Goal: Task Accomplishment & Management: Use online tool/utility

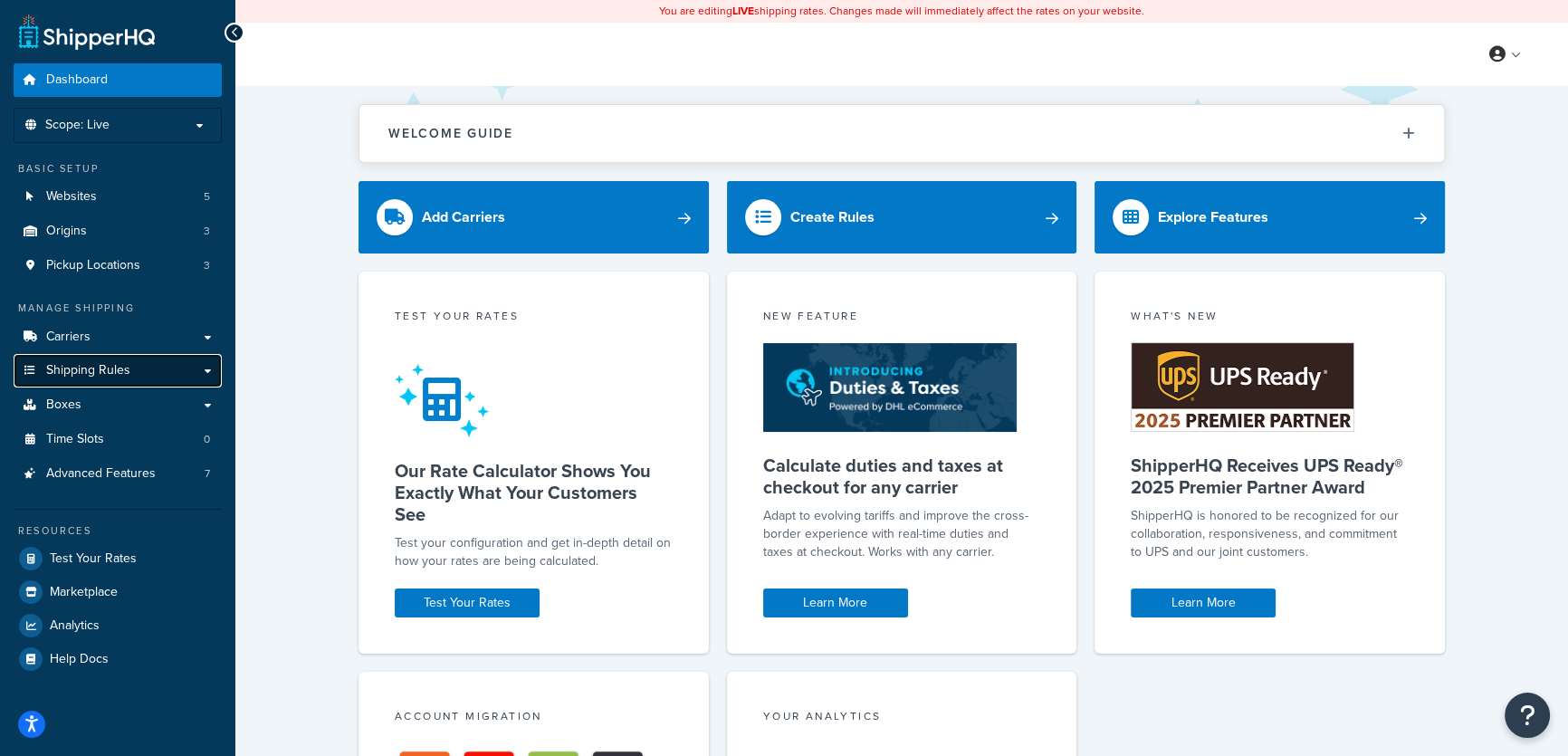
click at [89, 365] on span "Shipping Rules" at bounding box center [88, 371] width 84 height 15
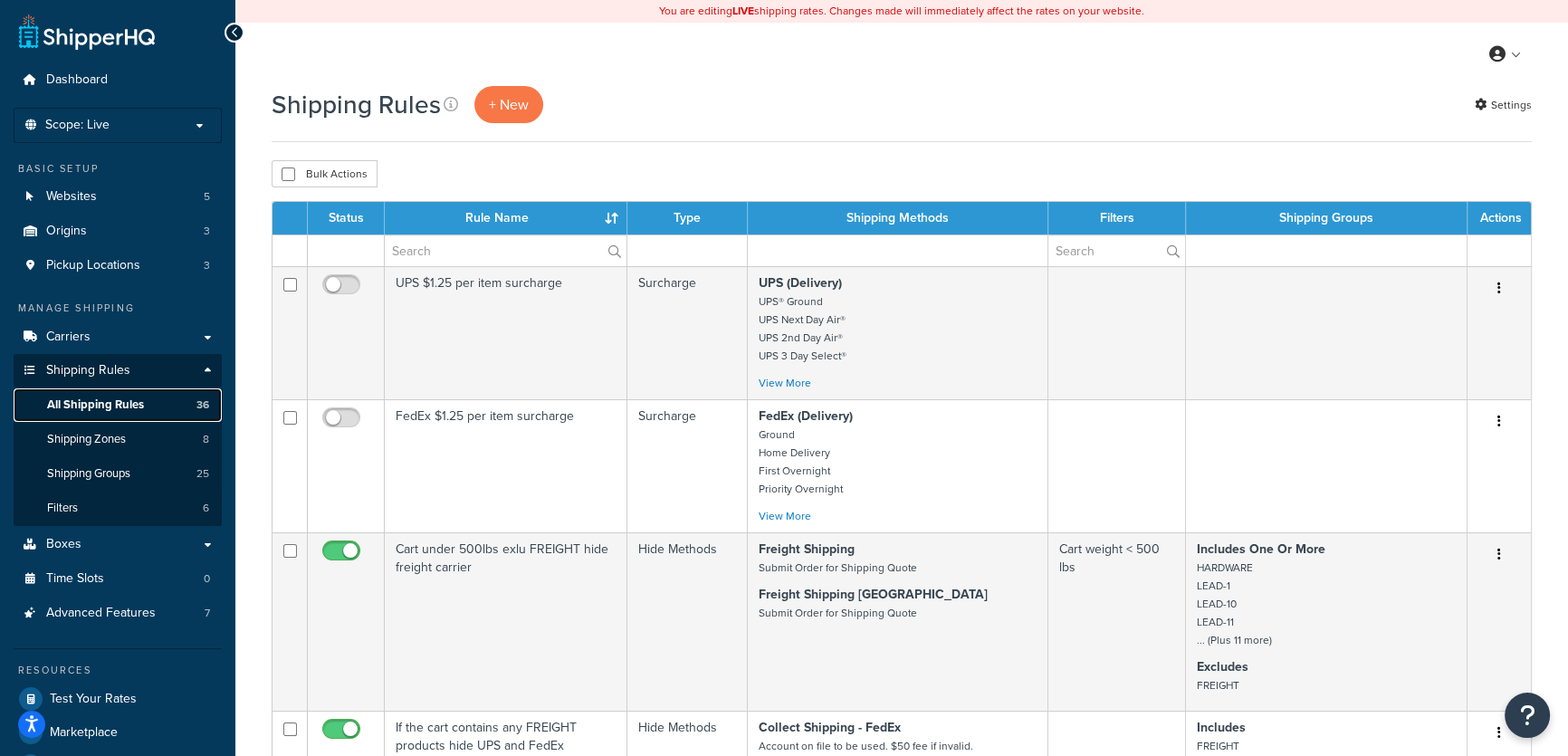
click at [116, 404] on span "All Shipping Rules" at bounding box center [96, 405] width 96 height 15
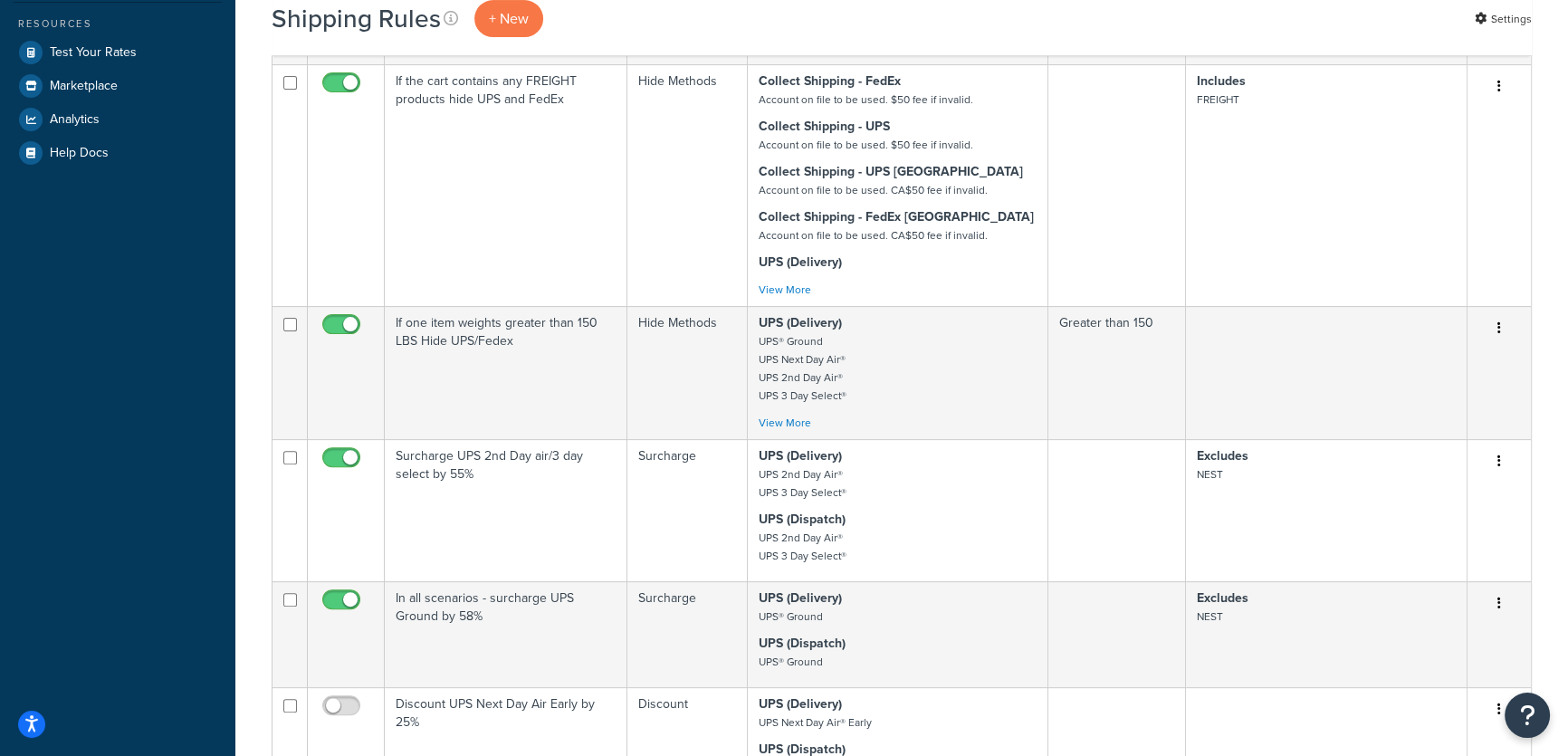
scroll to position [818, 0]
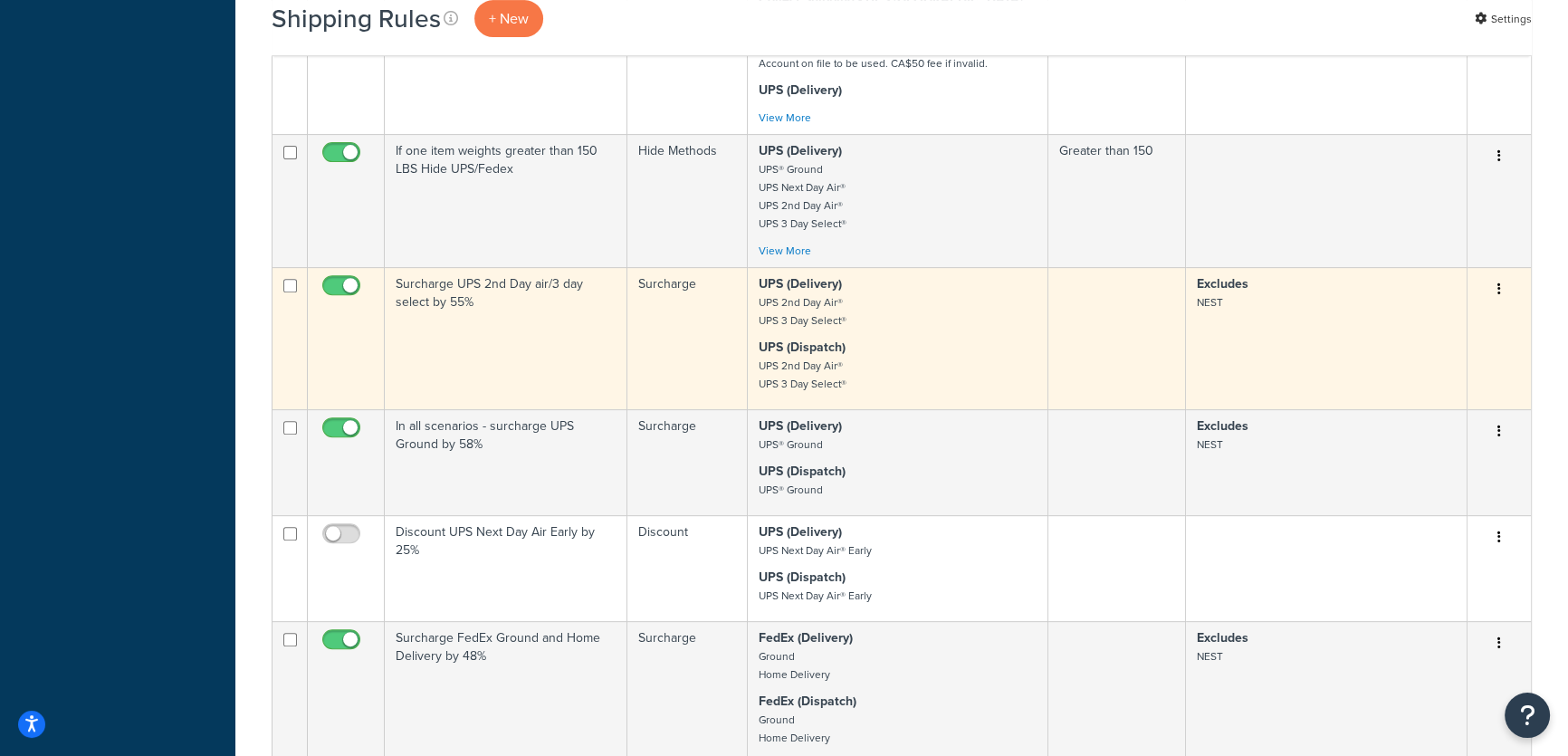
click at [939, 347] on p "UPS (Dispatch) UPS 2nd Day Air® UPS 3 Day Select®" at bounding box center [897, 365] width 278 height 54
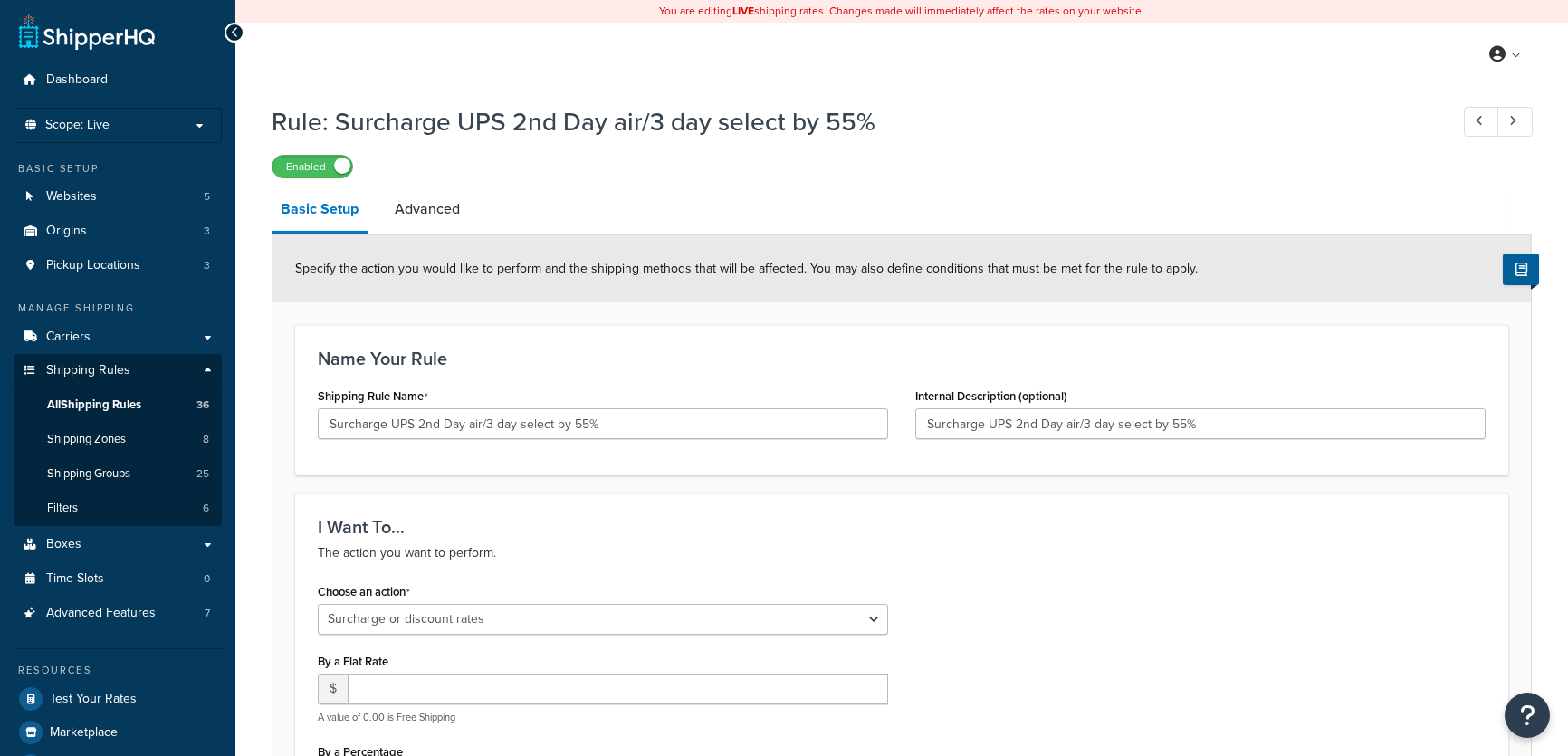
select select "SURCHARGE"
click at [446, 217] on link "Advanced" at bounding box center [427, 209] width 83 height 44
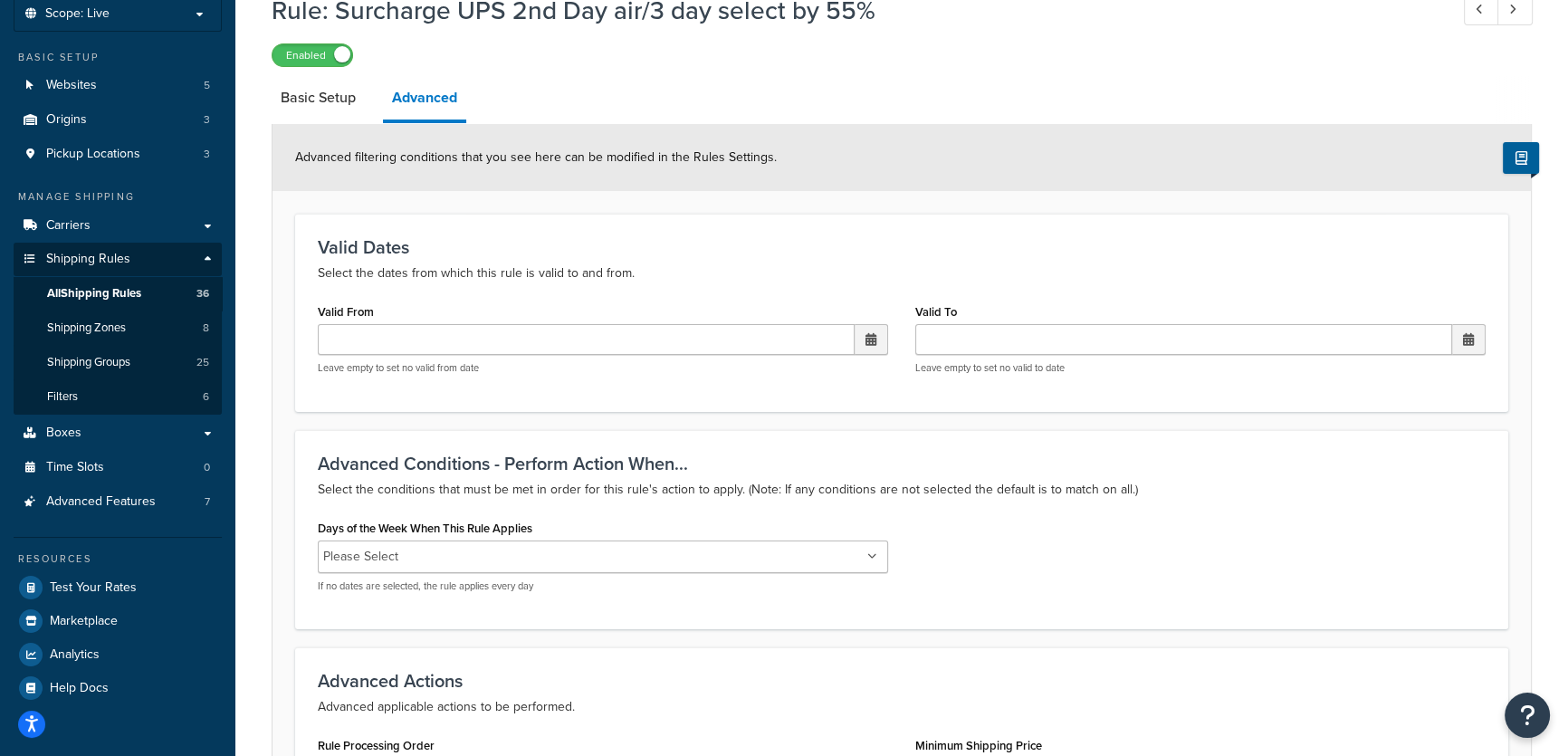
scroll to position [124, 0]
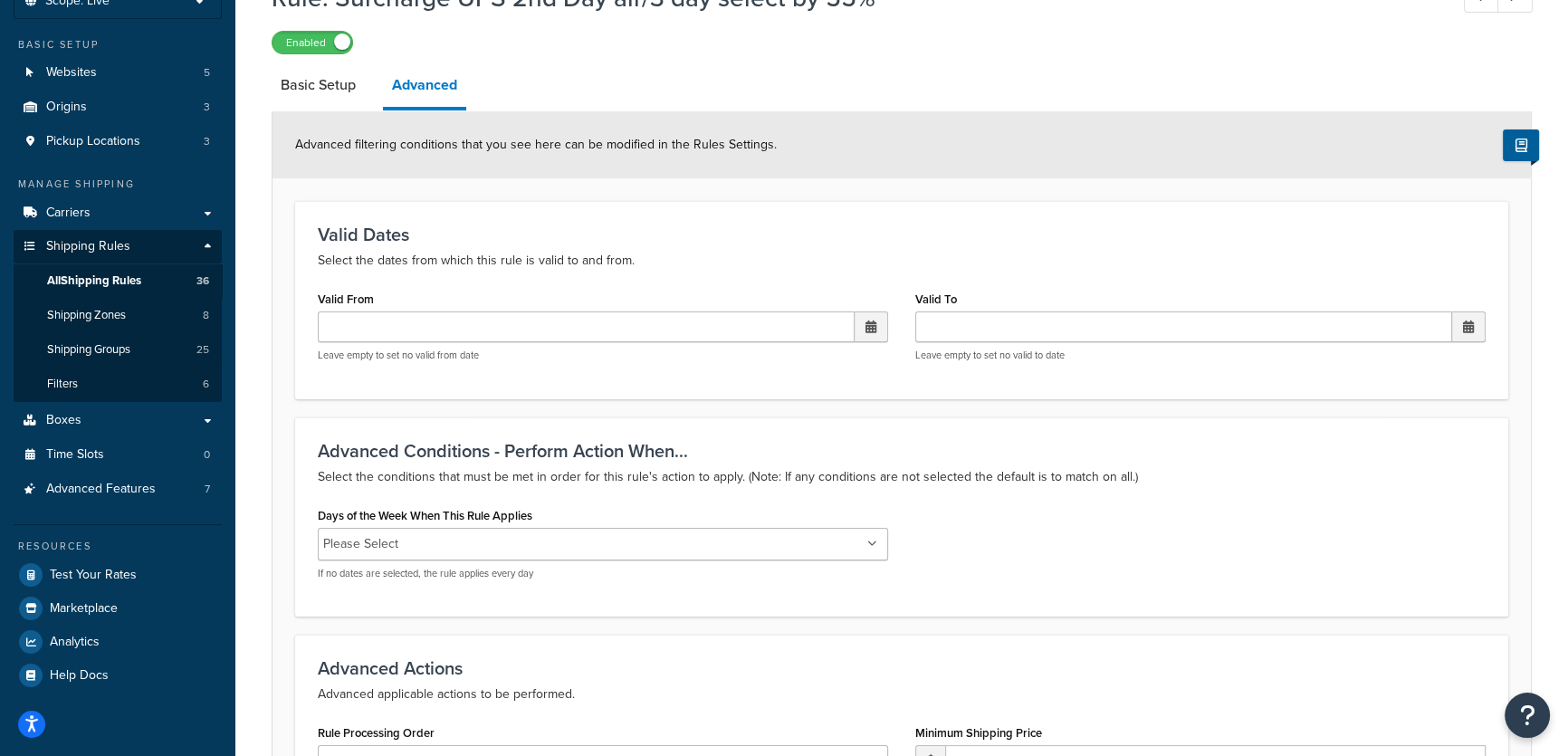
click at [878, 548] on ul "Please Select" at bounding box center [602, 544] width 570 height 32
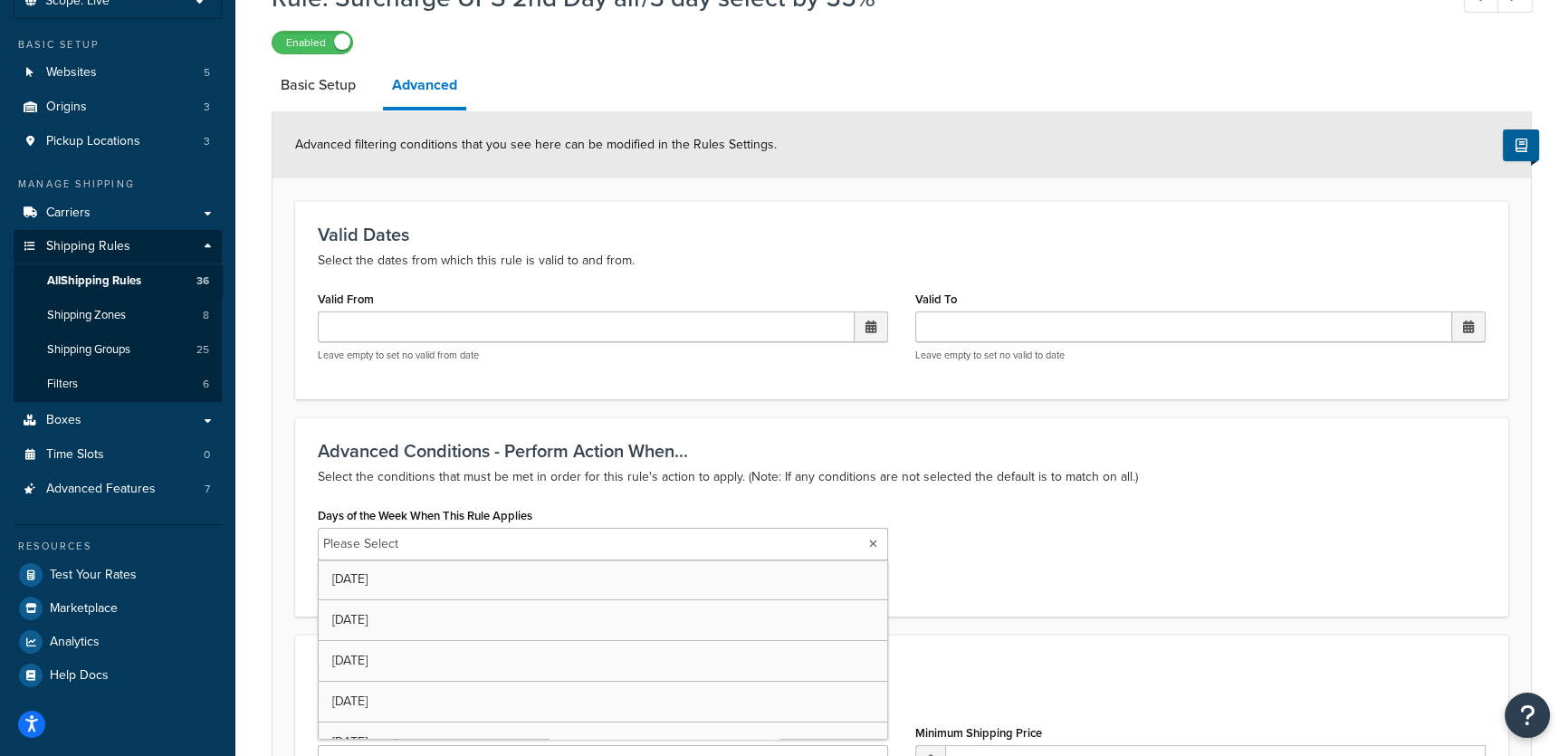
click at [1124, 502] on div "Days of the Week When This Rule Applies Please Select [DATE] [DATE] [DATE] [DAT…" at bounding box center [902, 548] width 1195 height 92
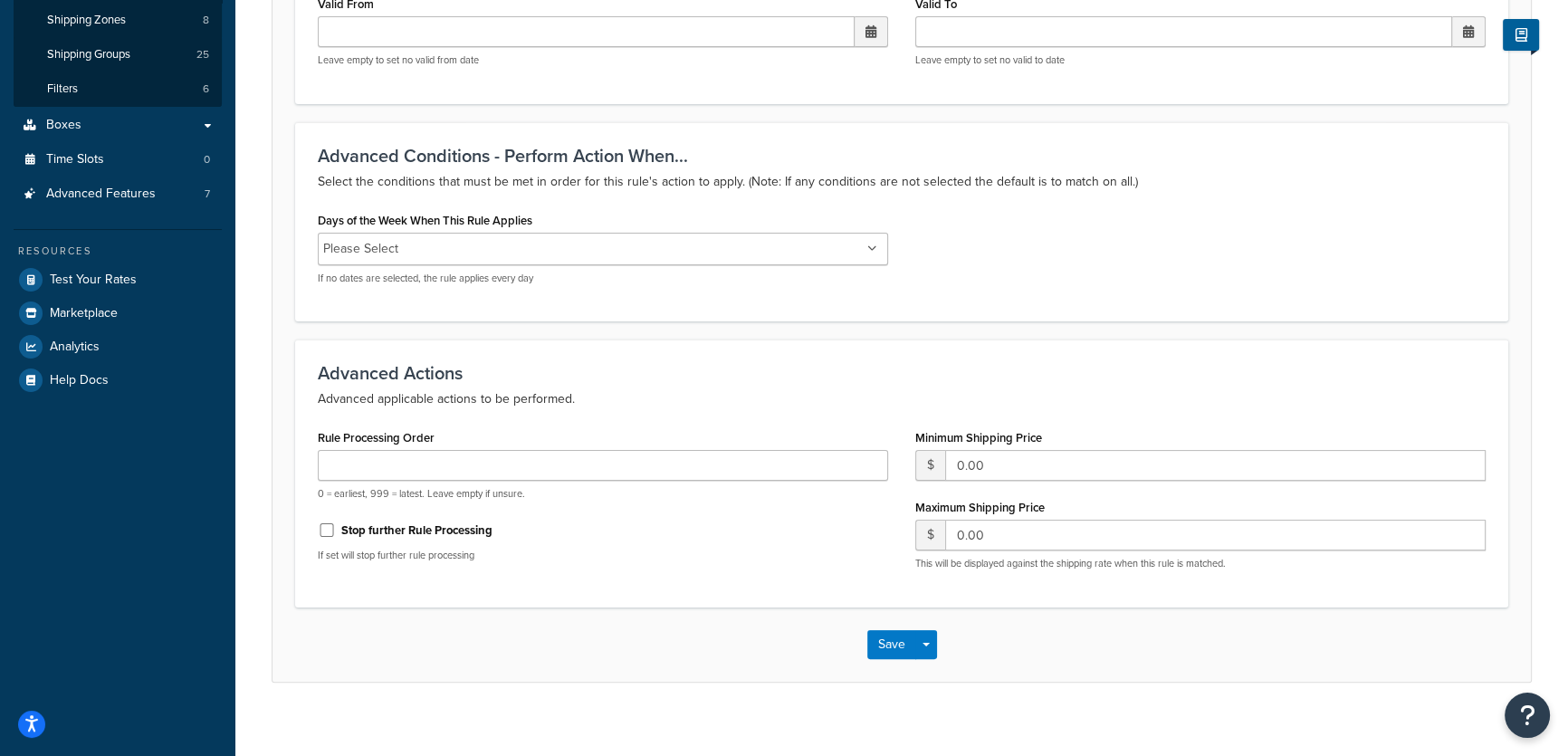
scroll to position [422, 0]
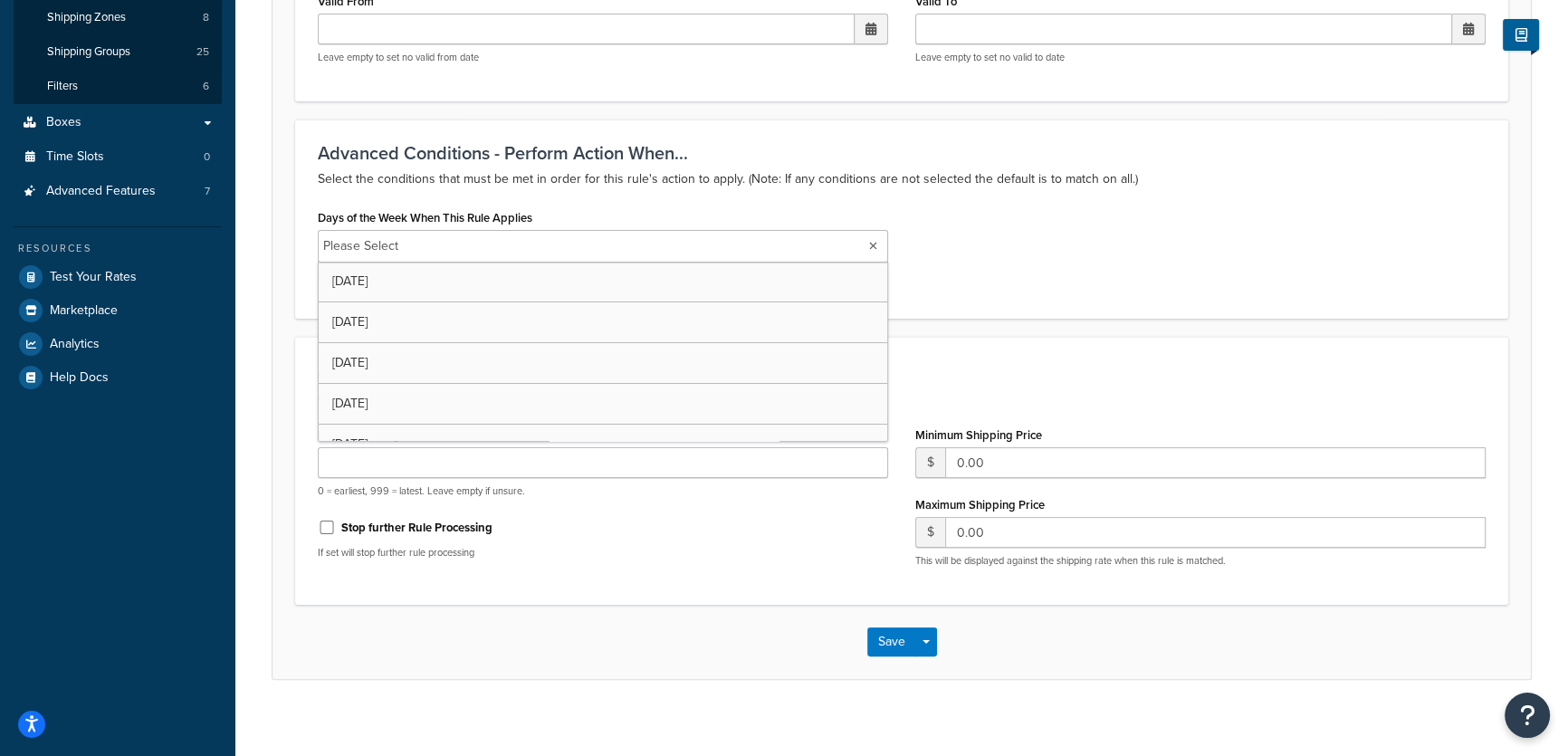
click at [876, 249] on icon at bounding box center [873, 246] width 9 height 10
click at [1215, 244] on div "Days of the Week When This Rule Applies Please Select [DATE] [DATE] [DATE] [DAT…" at bounding box center [902, 250] width 1195 height 92
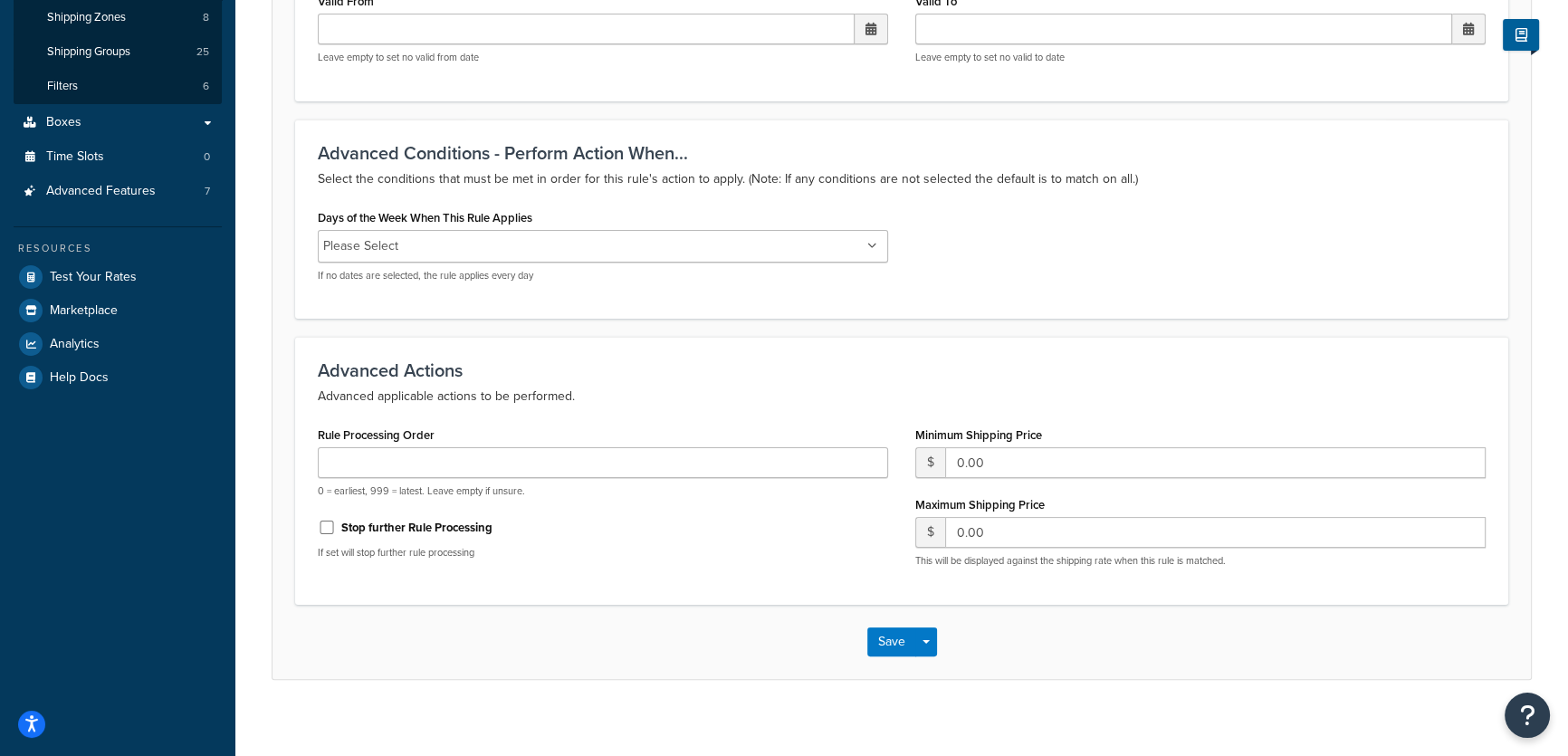
scroll to position [435, 0]
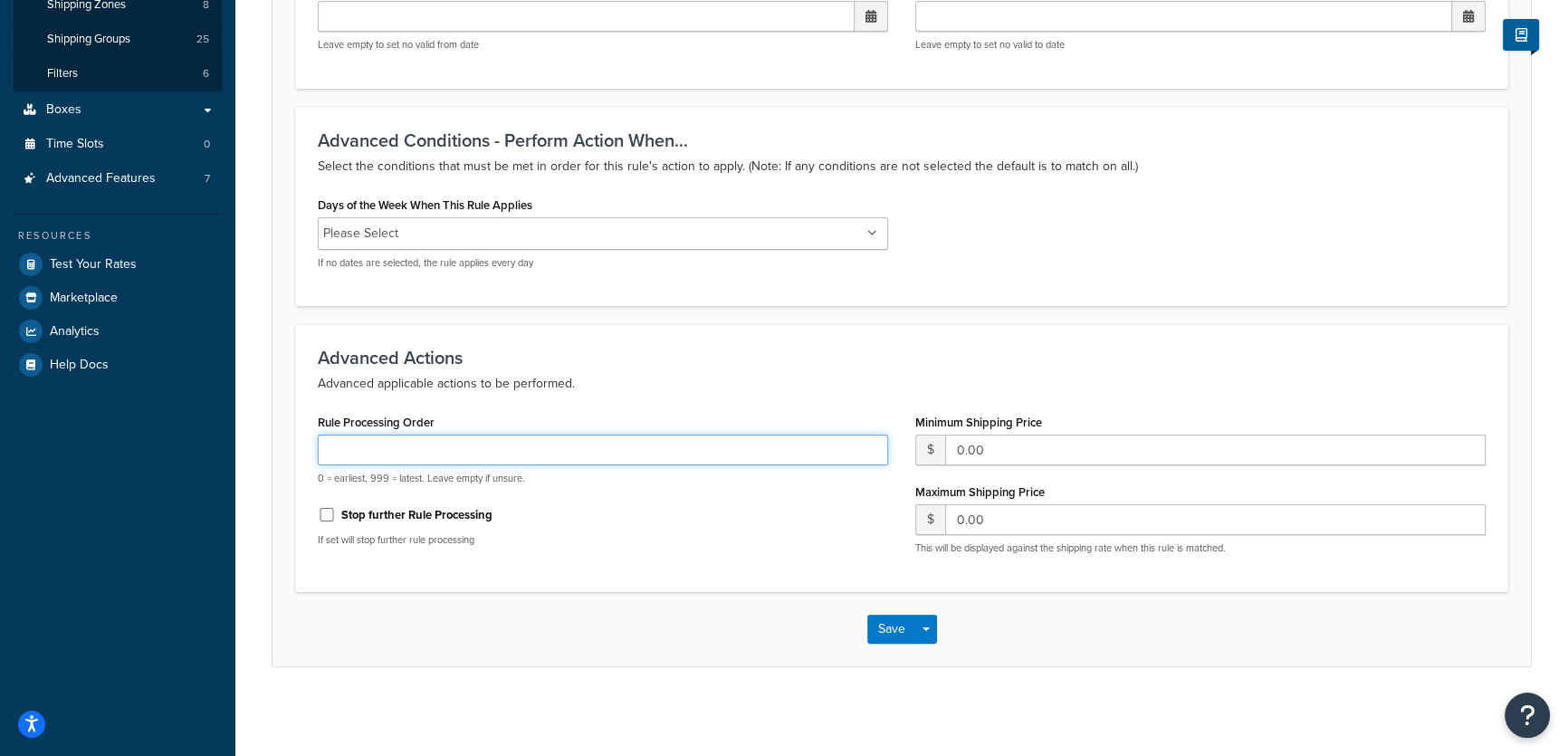
click at [498, 441] on input "Rule Processing Order" at bounding box center [602, 450] width 570 height 31
click at [402, 444] on input "Rule Processing Order" at bounding box center [602, 450] width 570 height 31
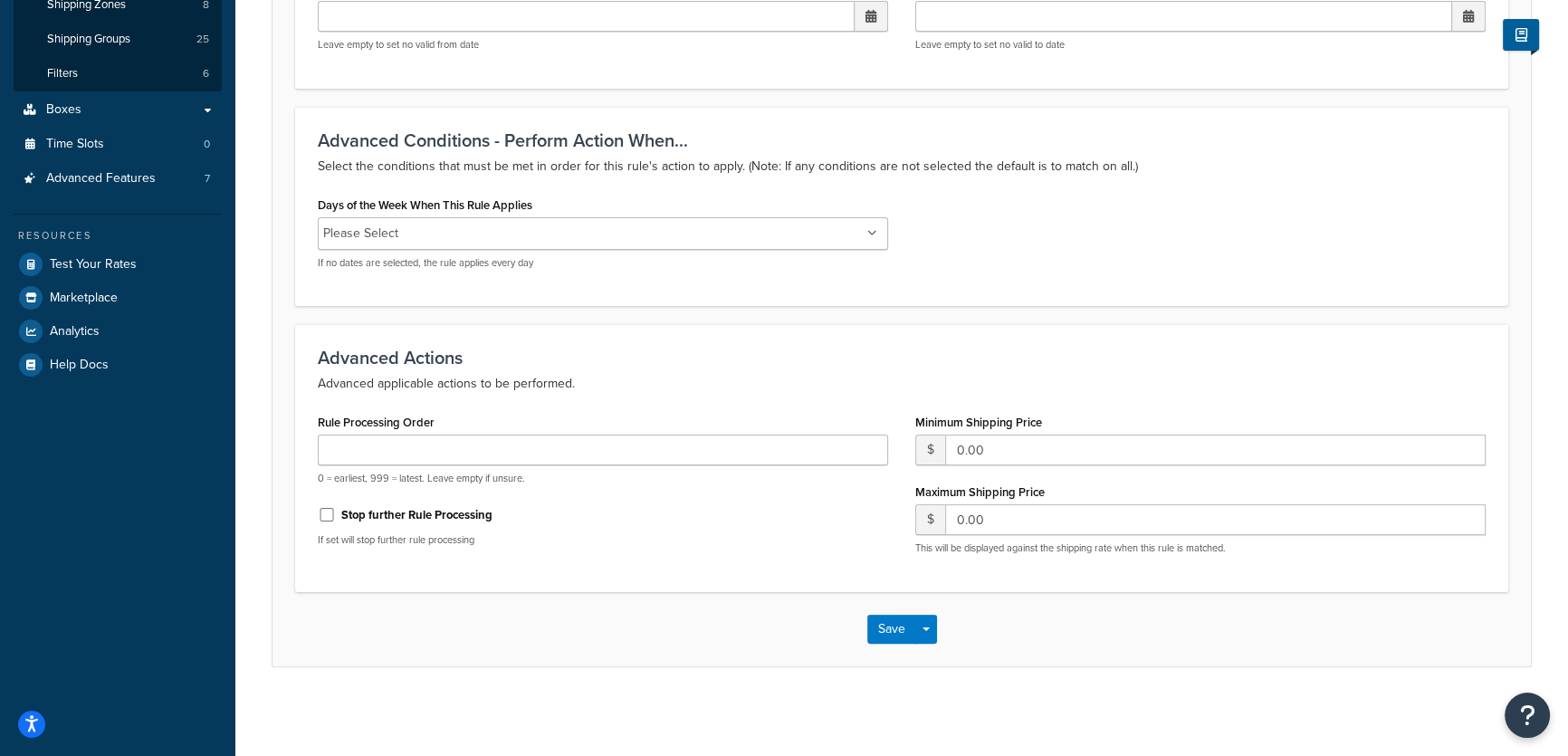
click at [445, 625] on div "Save Save Dropdown Save and Edit Save and Duplicate Save and Create New" at bounding box center [901, 629] width 1259 height 75
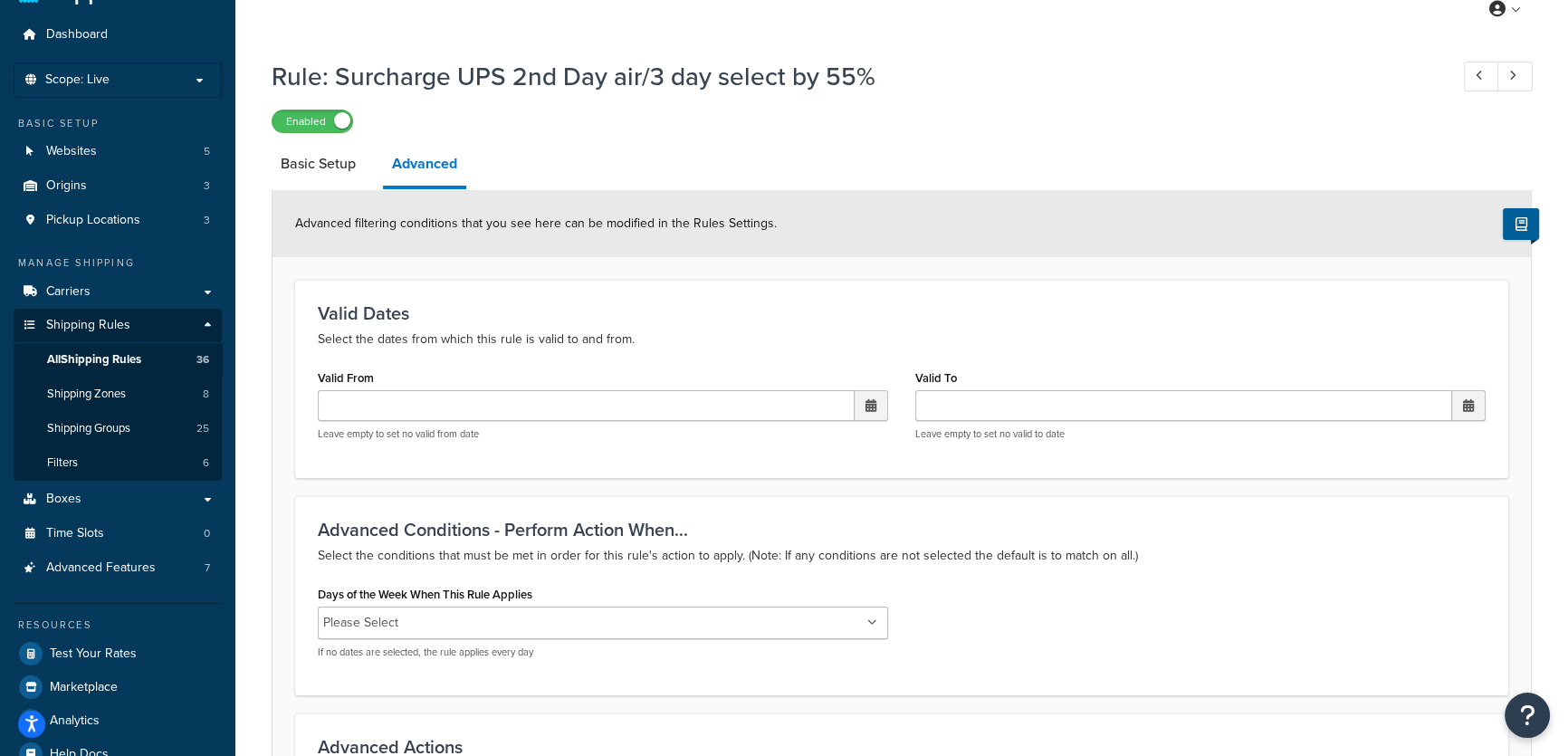
scroll to position [36, 0]
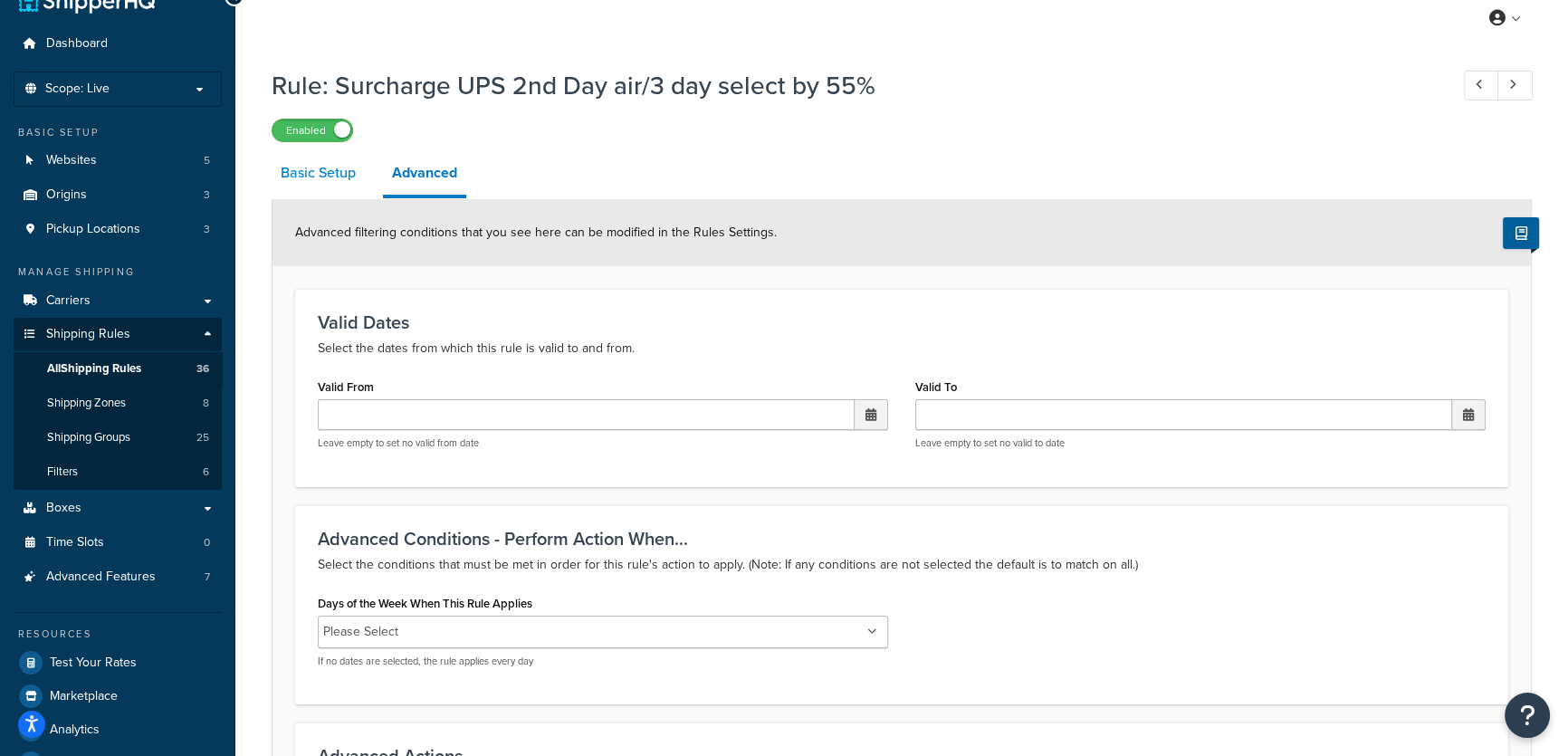
click at [326, 172] on link "Basic Setup" at bounding box center [318, 173] width 94 height 44
select select "SURCHARGE"
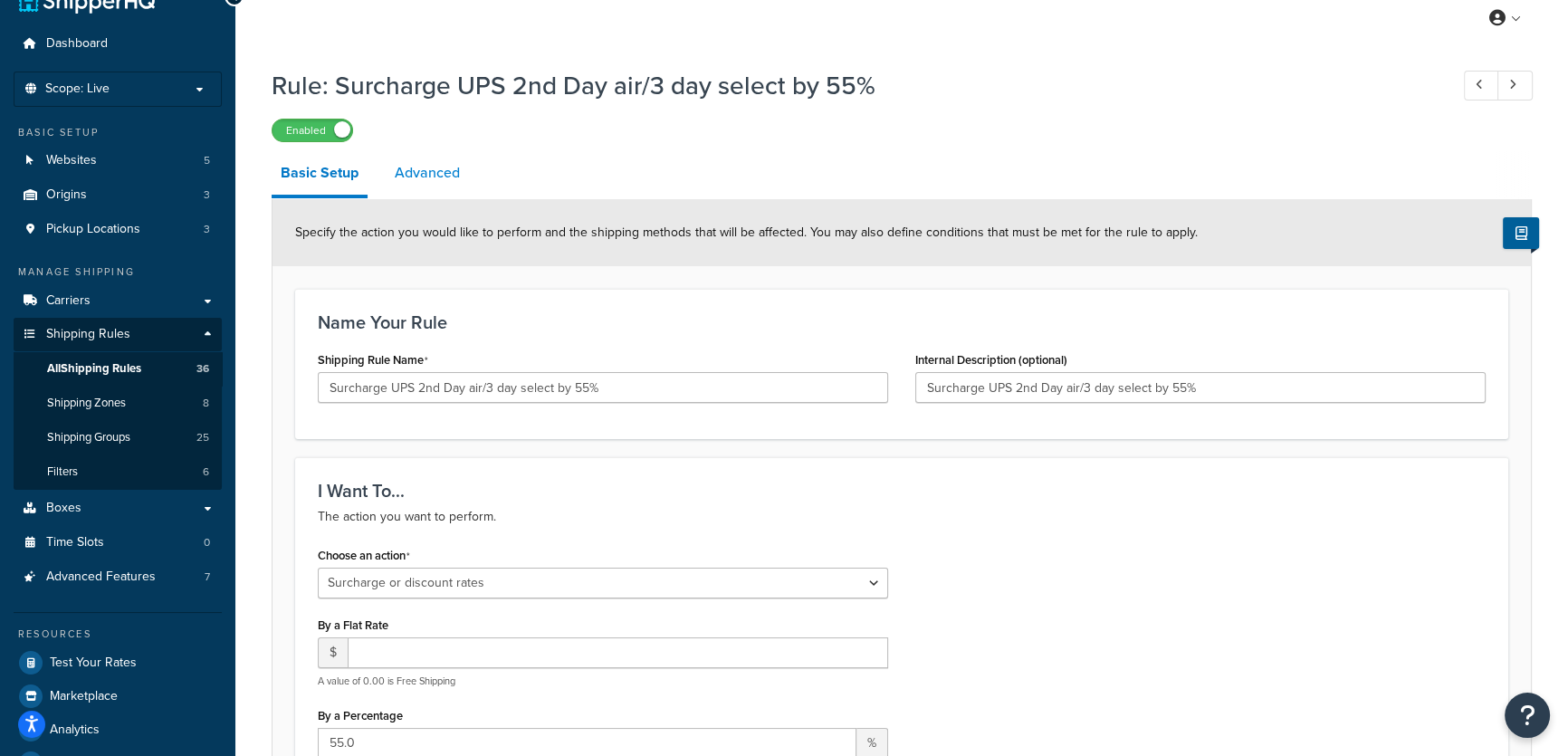
click at [434, 170] on link "Advanced" at bounding box center [427, 173] width 83 height 44
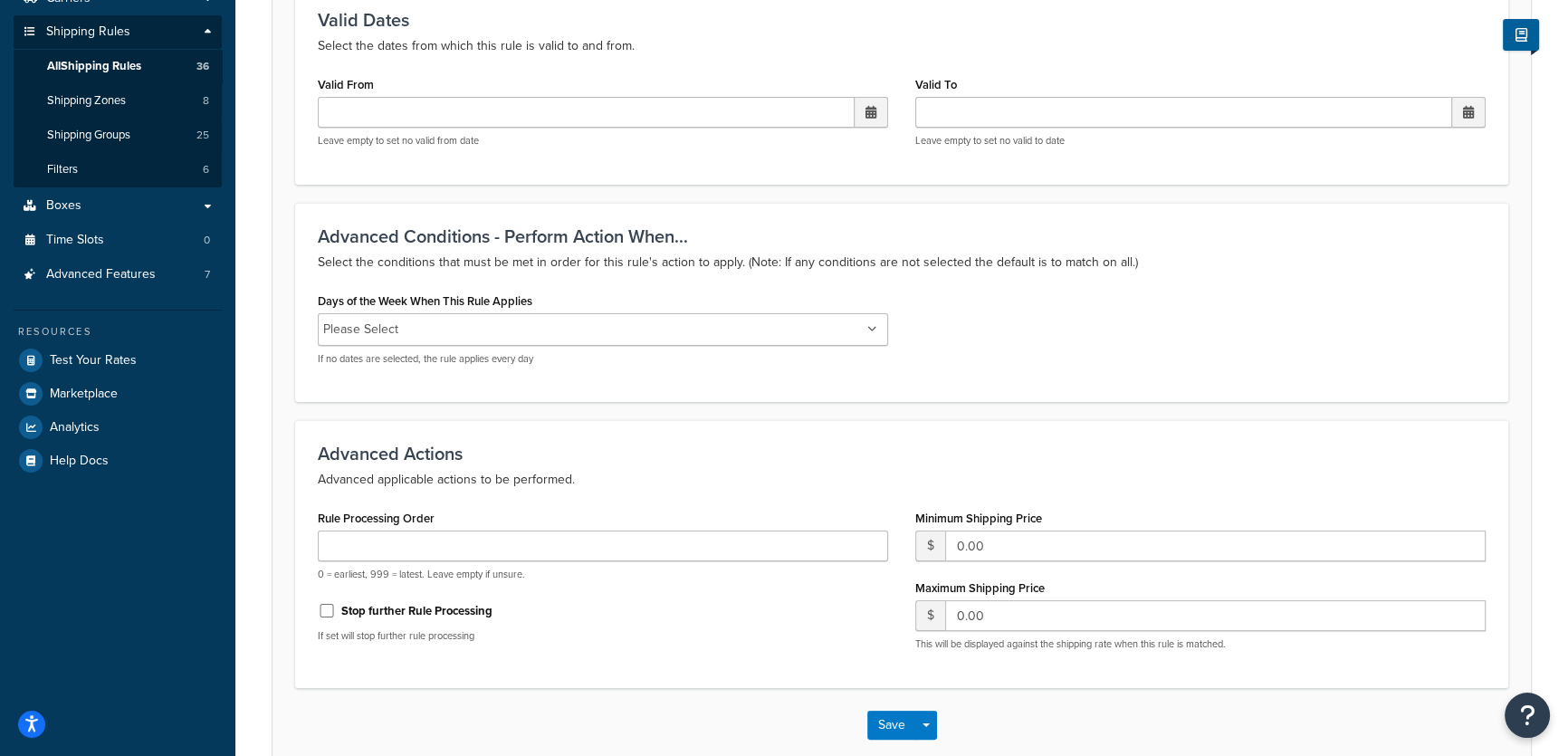
scroll to position [210, 0]
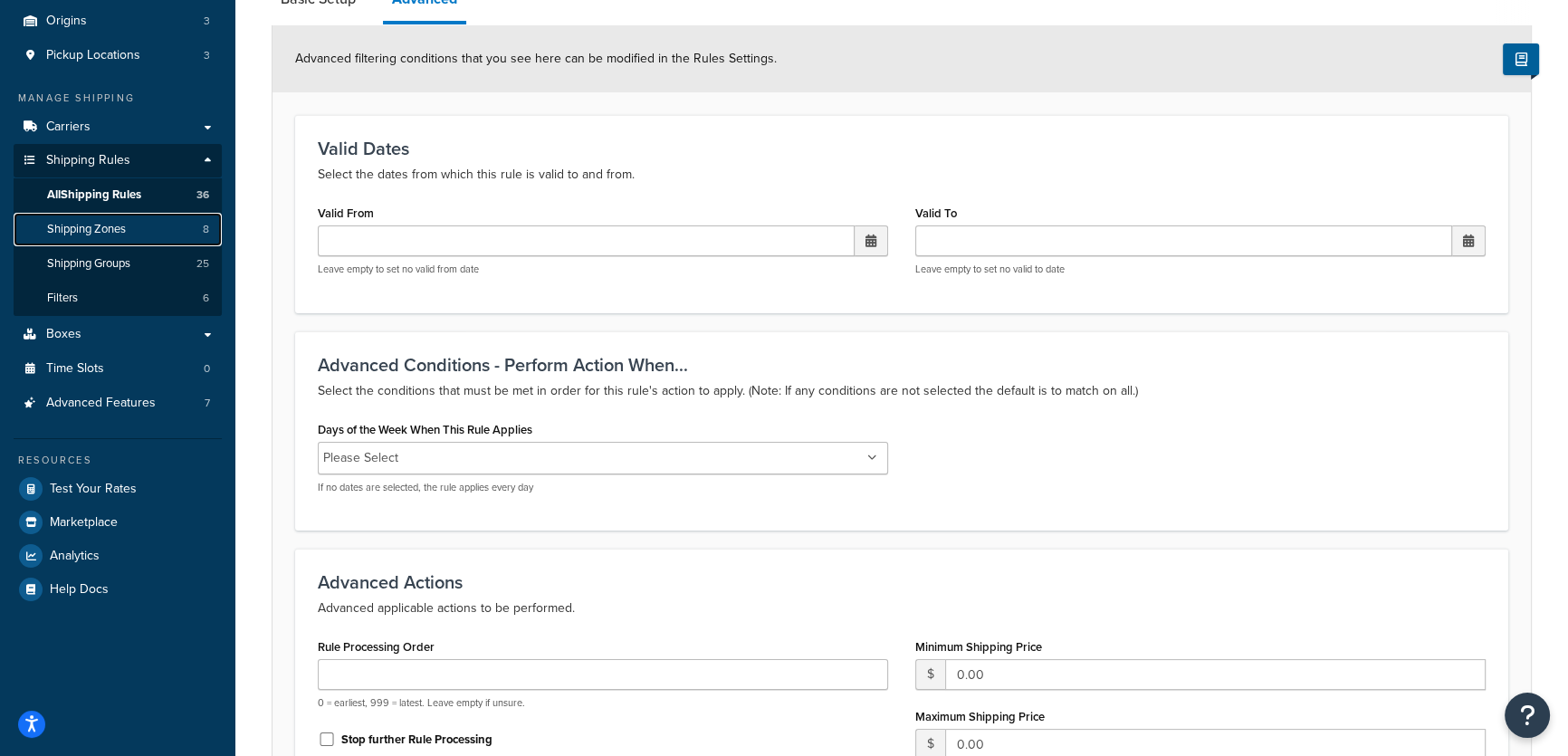
click at [100, 222] on span "Shipping Zones" at bounding box center [86, 230] width 78 height 15
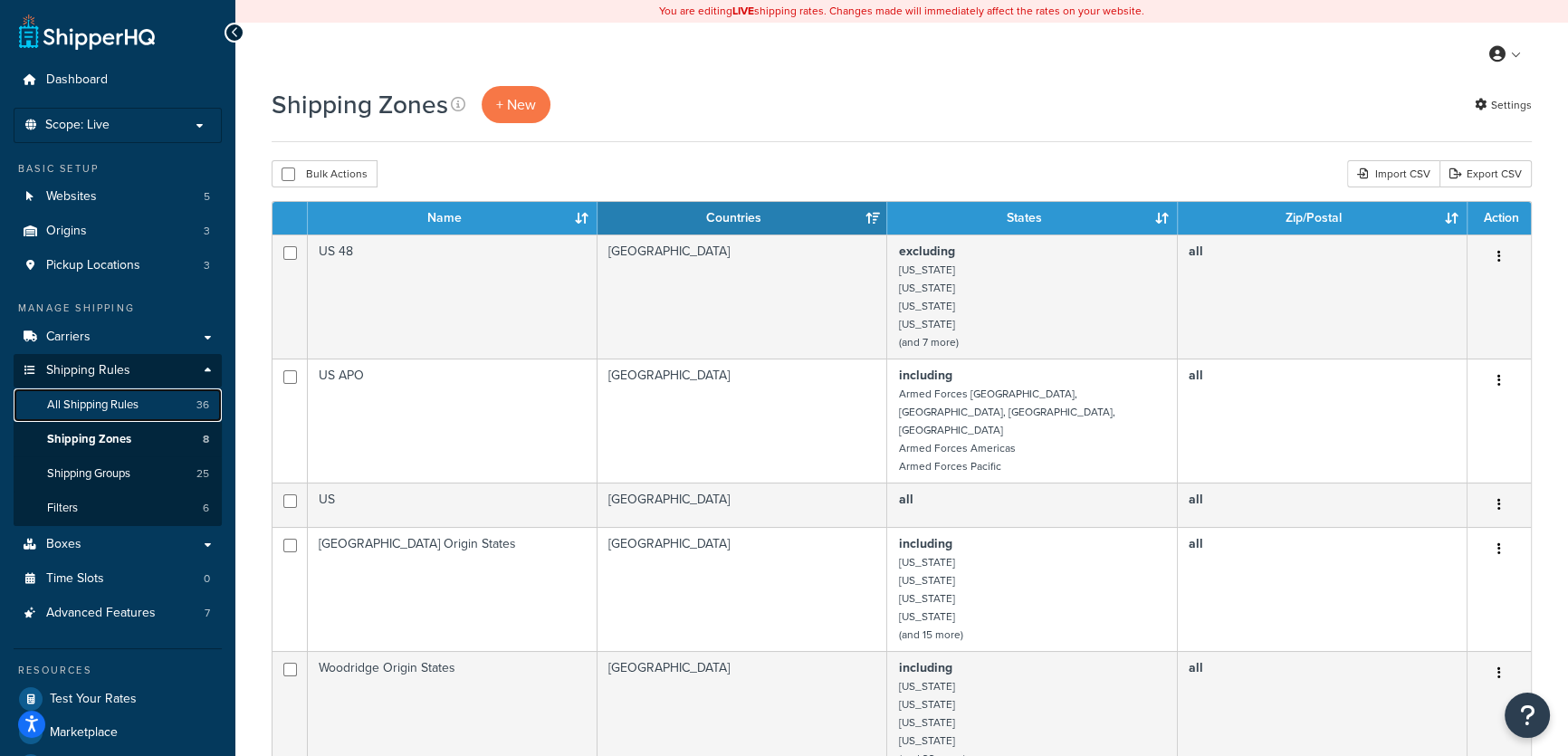
click at [77, 401] on span "All Shipping Rules" at bounding box center [93, 405] width 92 height 15
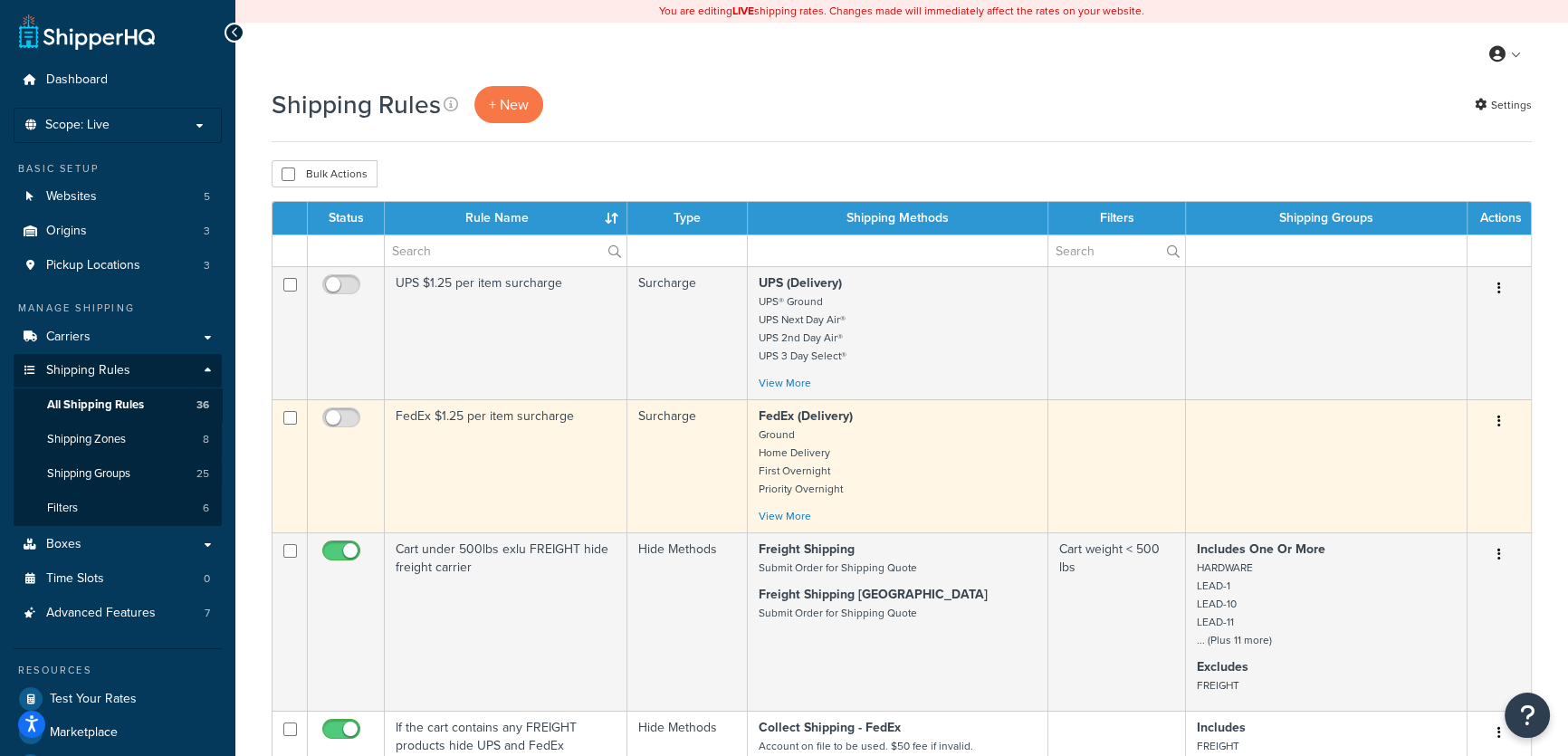
click at [688, 468] on td "Surcharge" at bounding box center [687, 466] width 120 height 133
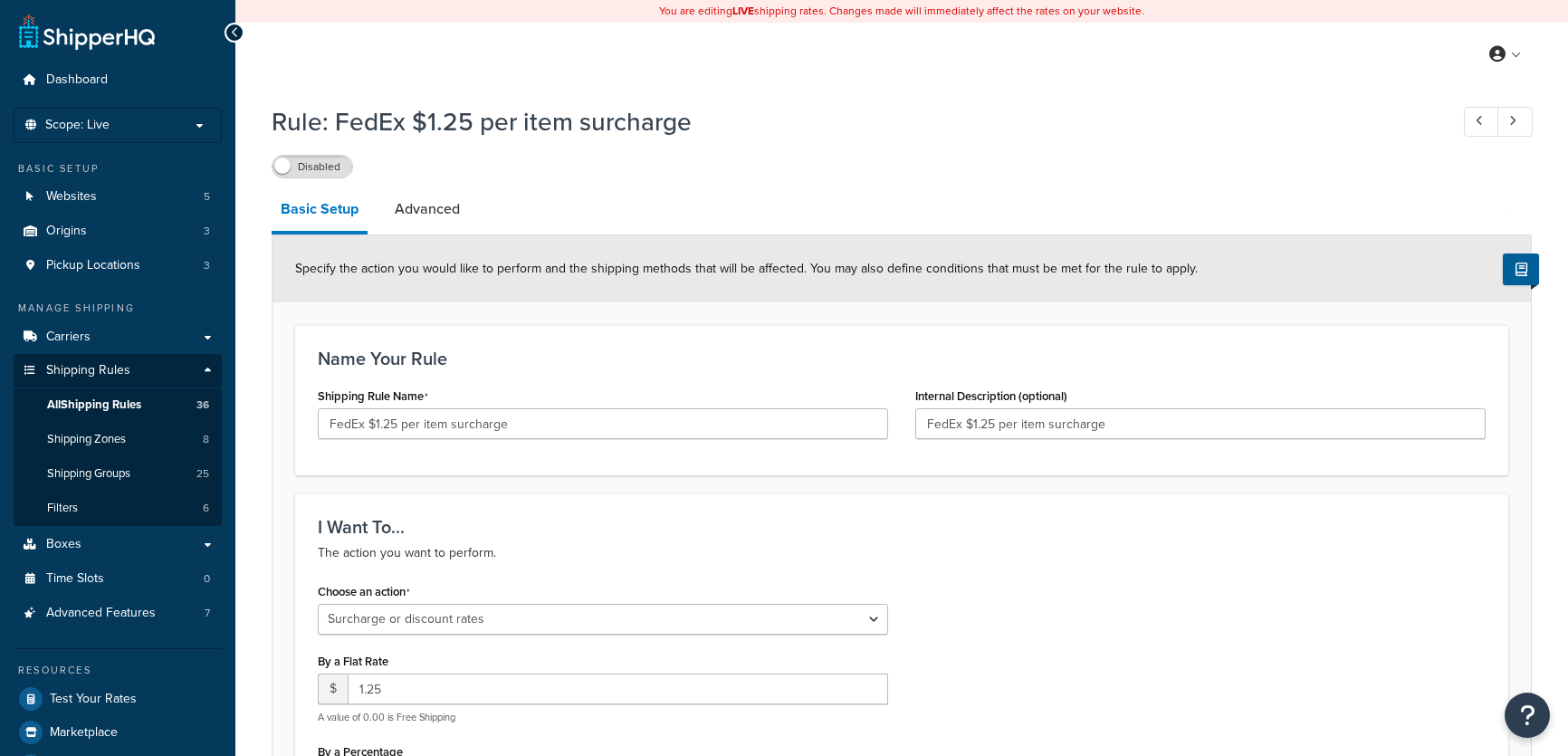
select select "SURCHARGE"
select select "ITEM"
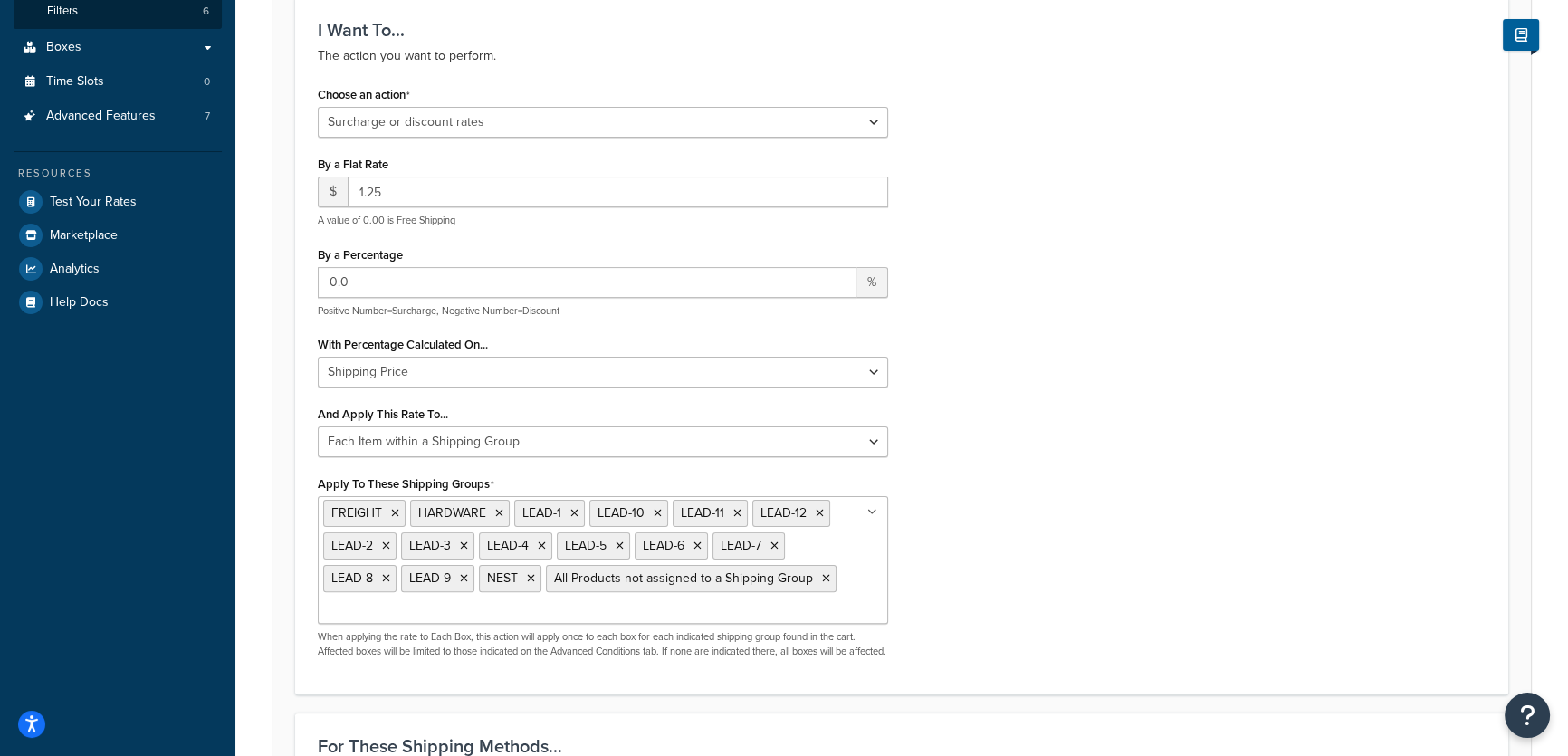
scroll to position [566, 0]
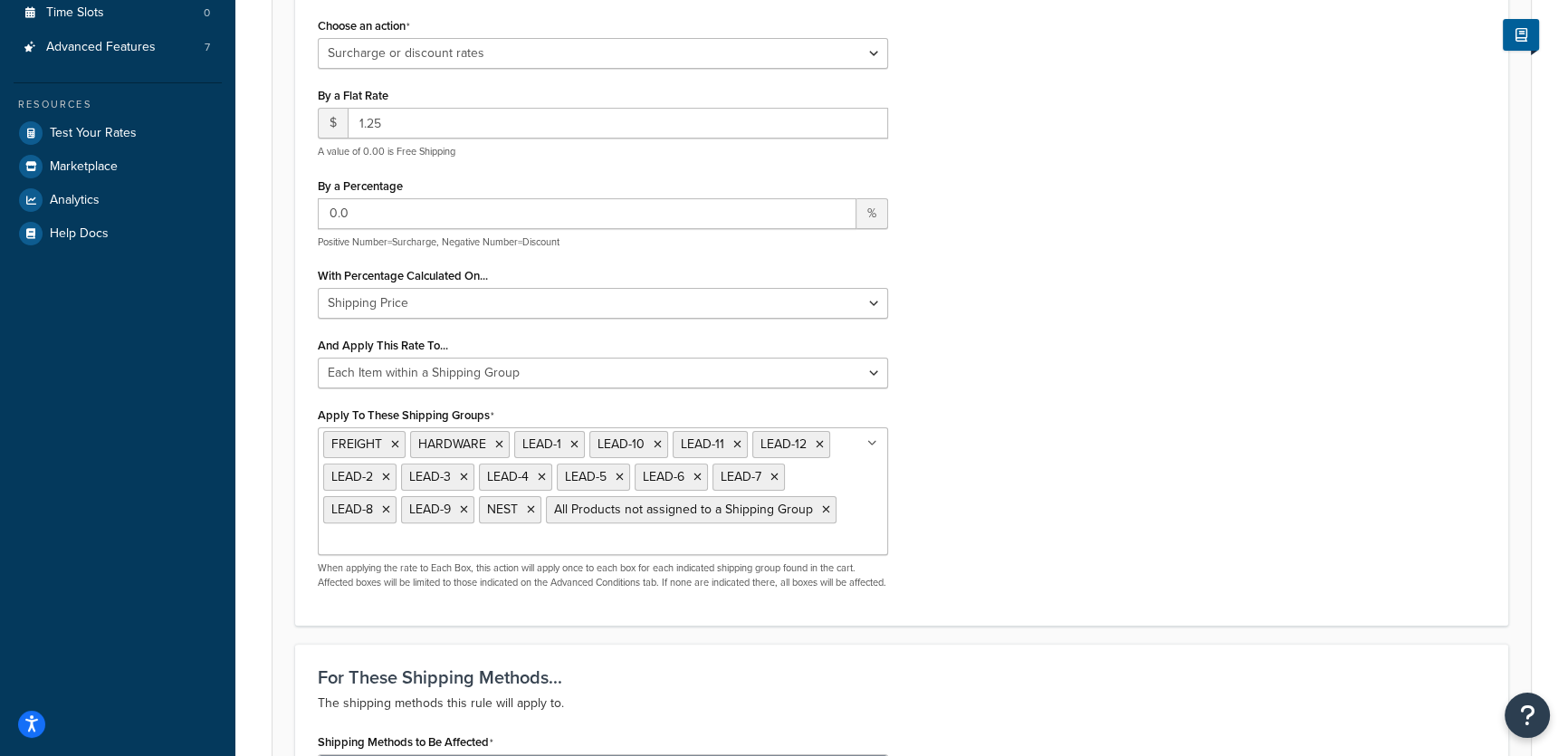
click at [1236, 584] on div "Choose an action Choose an action Override Rates Surcharge or discount rates Hi…" at bounding box center [902, 308] width 1195 height 590
click at [1147, 332] on div "Choose an action Choose an action Override Rates Surcharge or discount rates Hi…" at bounding box center [902, 308] width 1195 height 590
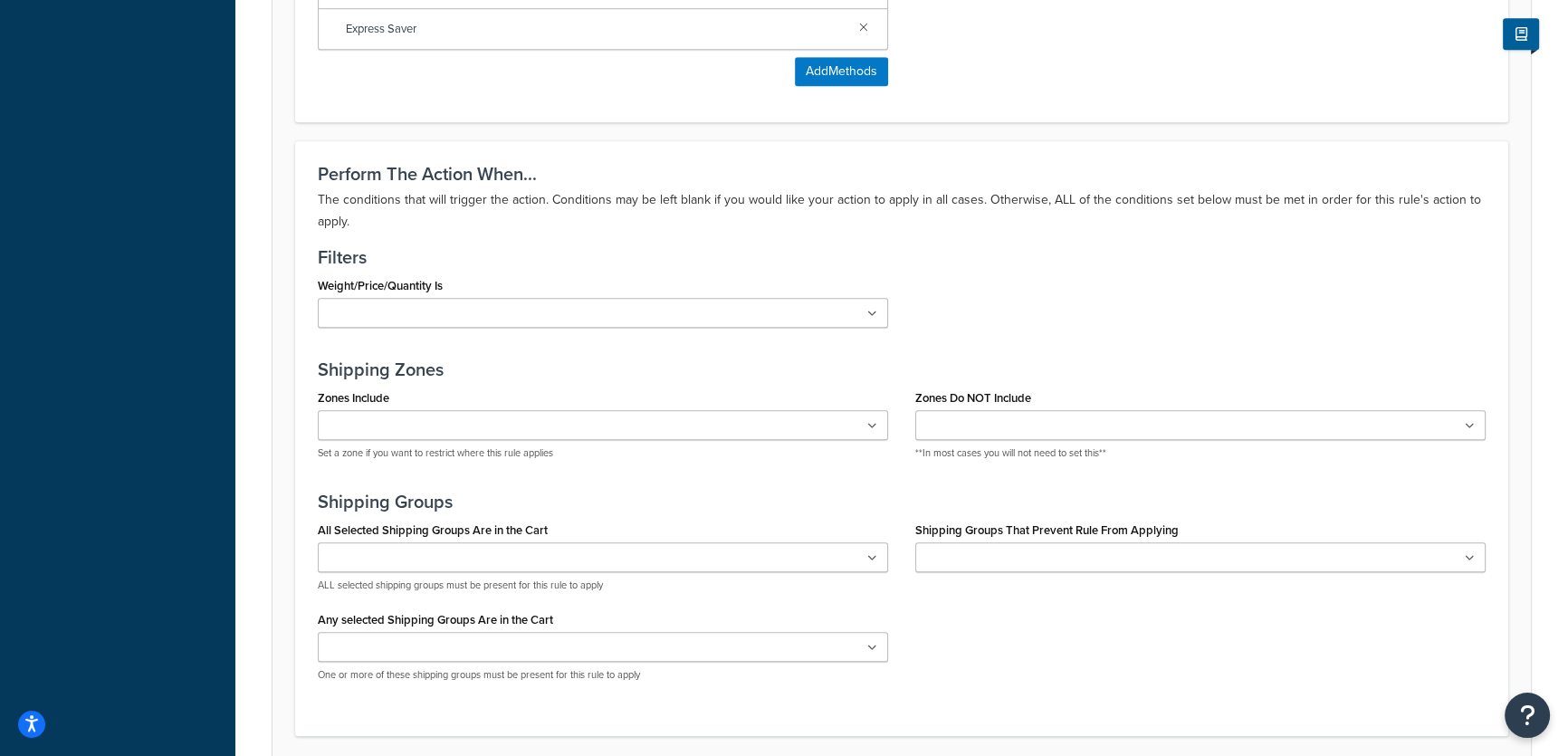
scroll to position [1630, 0]
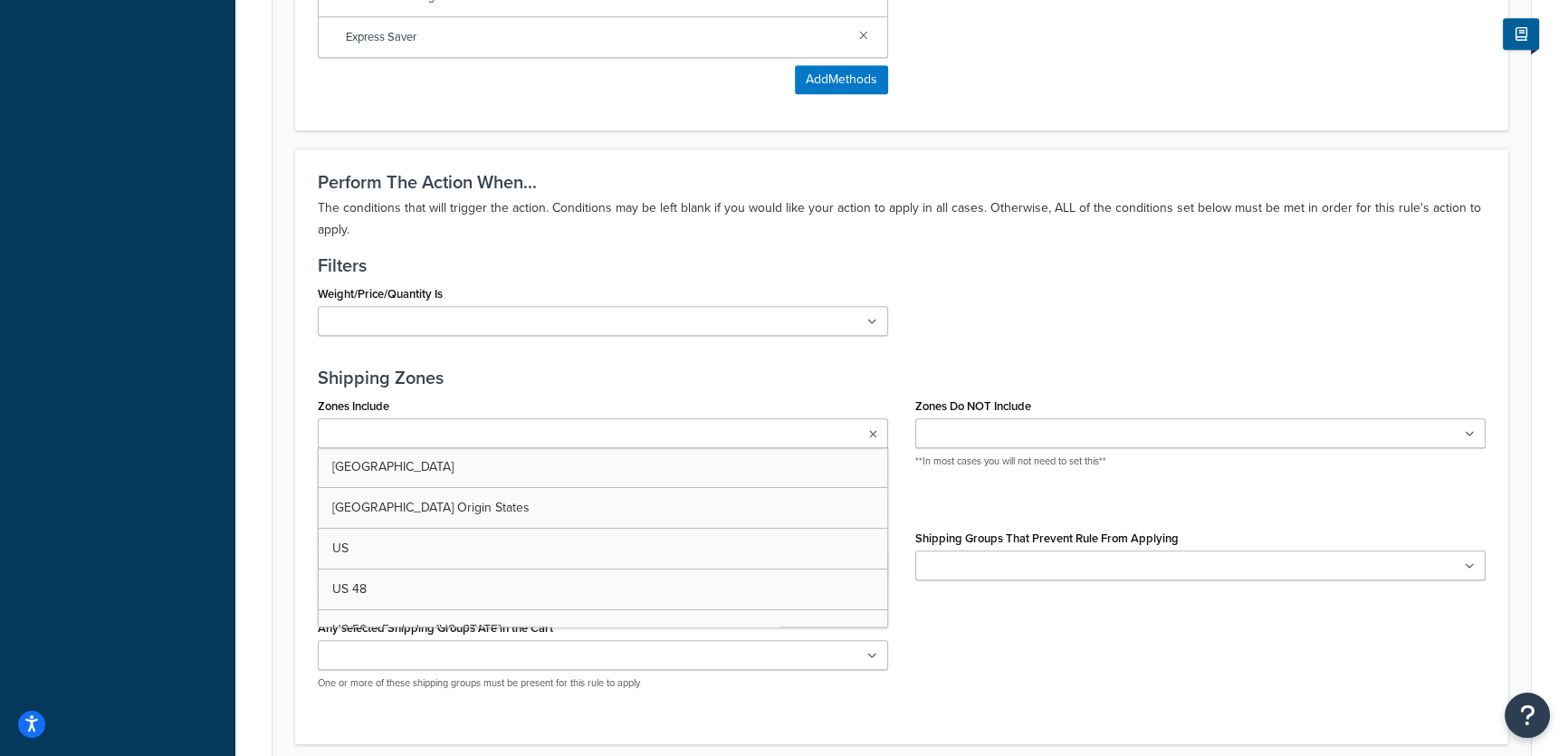
click at [868, 448] on ul at bounding box center [602, 433] width 570 height 30
click at [868, 446] on ul at bounding box center [602, 433] width 570 height 30
click at [1246, 317] on div "Weight/Price/Quantity Is 0 - 1 LB 100 or more Cart weight < 500 lbs Discount Mu…" at bounding box center [902, 315] width 1195 height 69
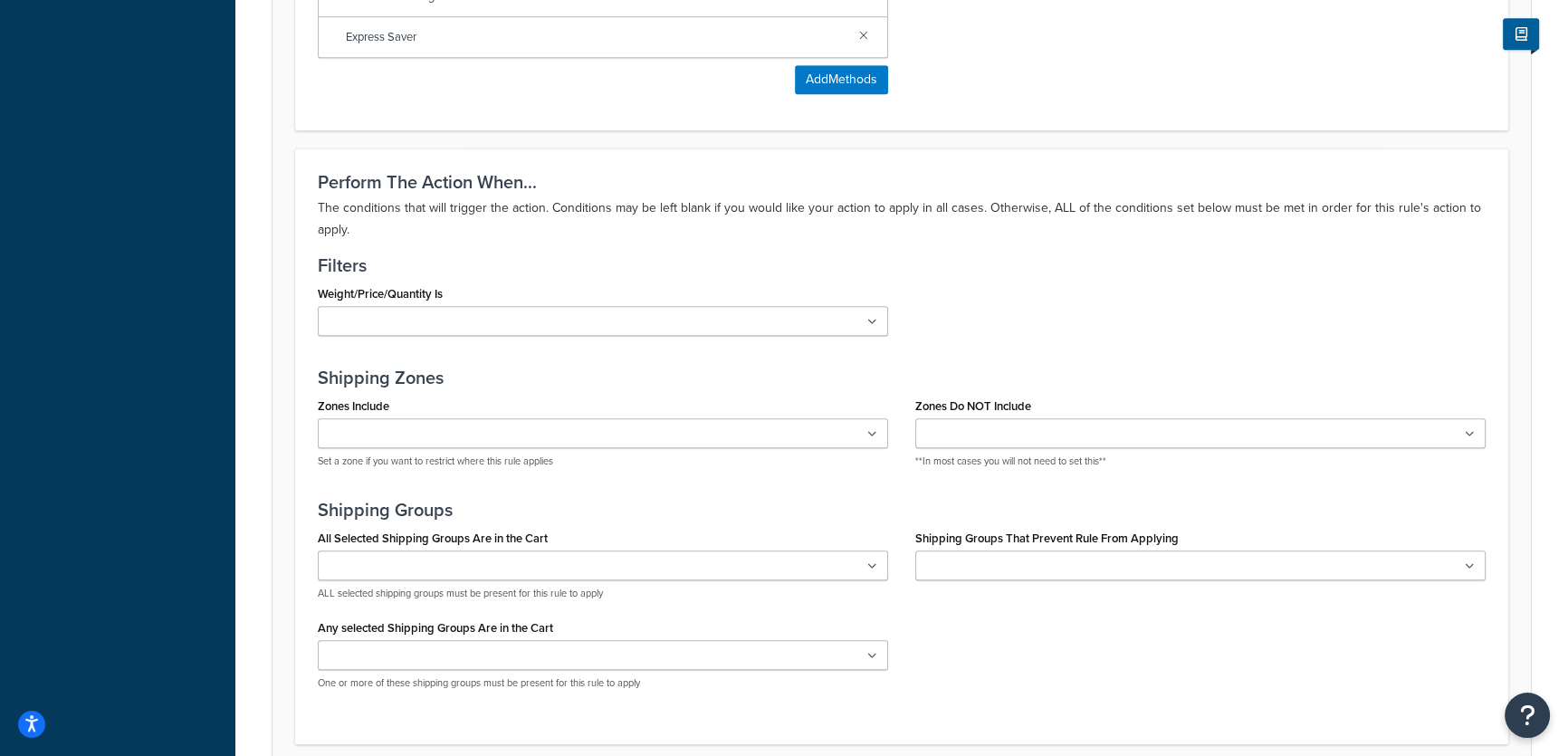
click at [1221, 344] on div "Weight/Price/Quantity Is 0 - 1 LB 100 or more Cart weight < 500 lbs Discount Mu…" at bounding box center [902, 315] width 1195 height 69
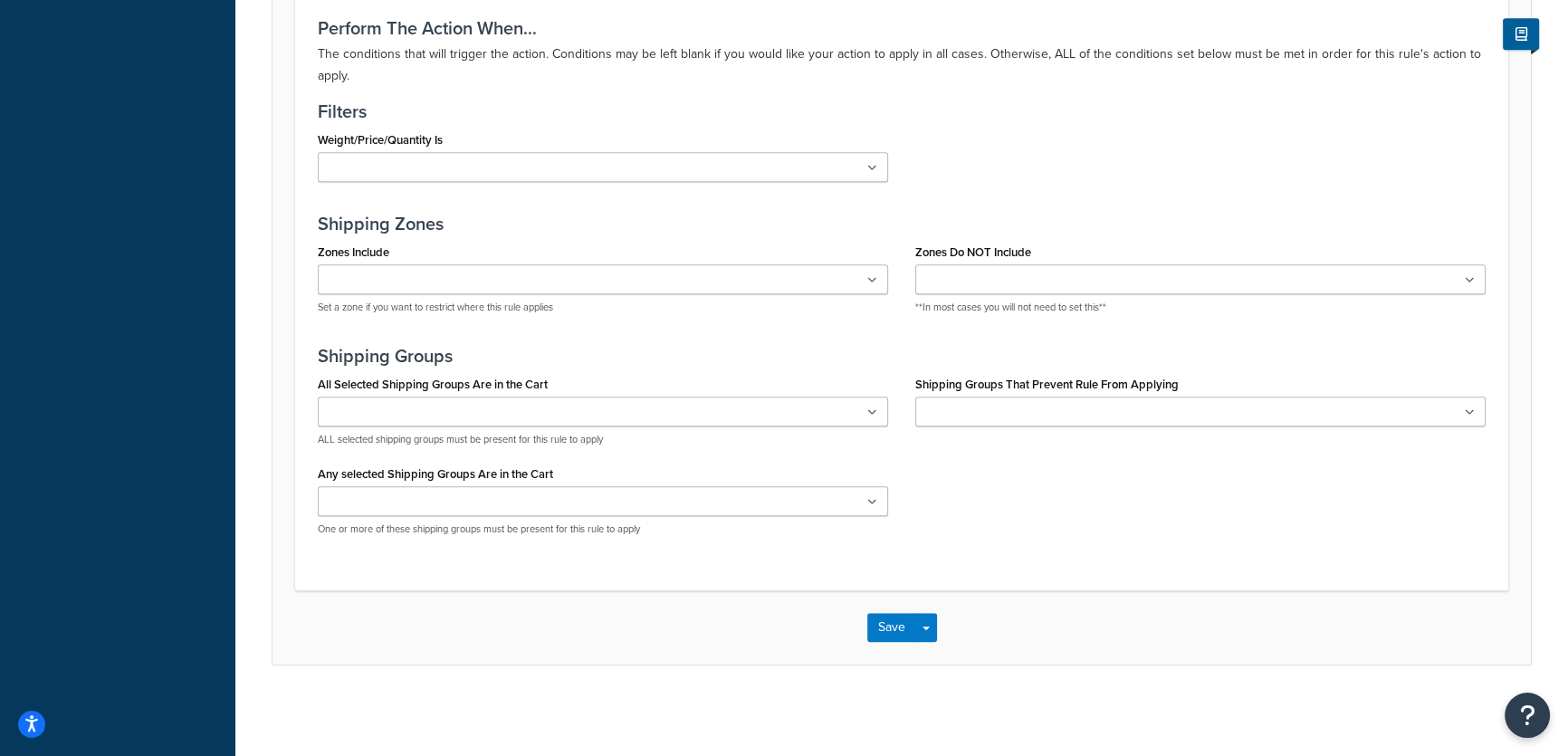
scroll to position [0, 0]
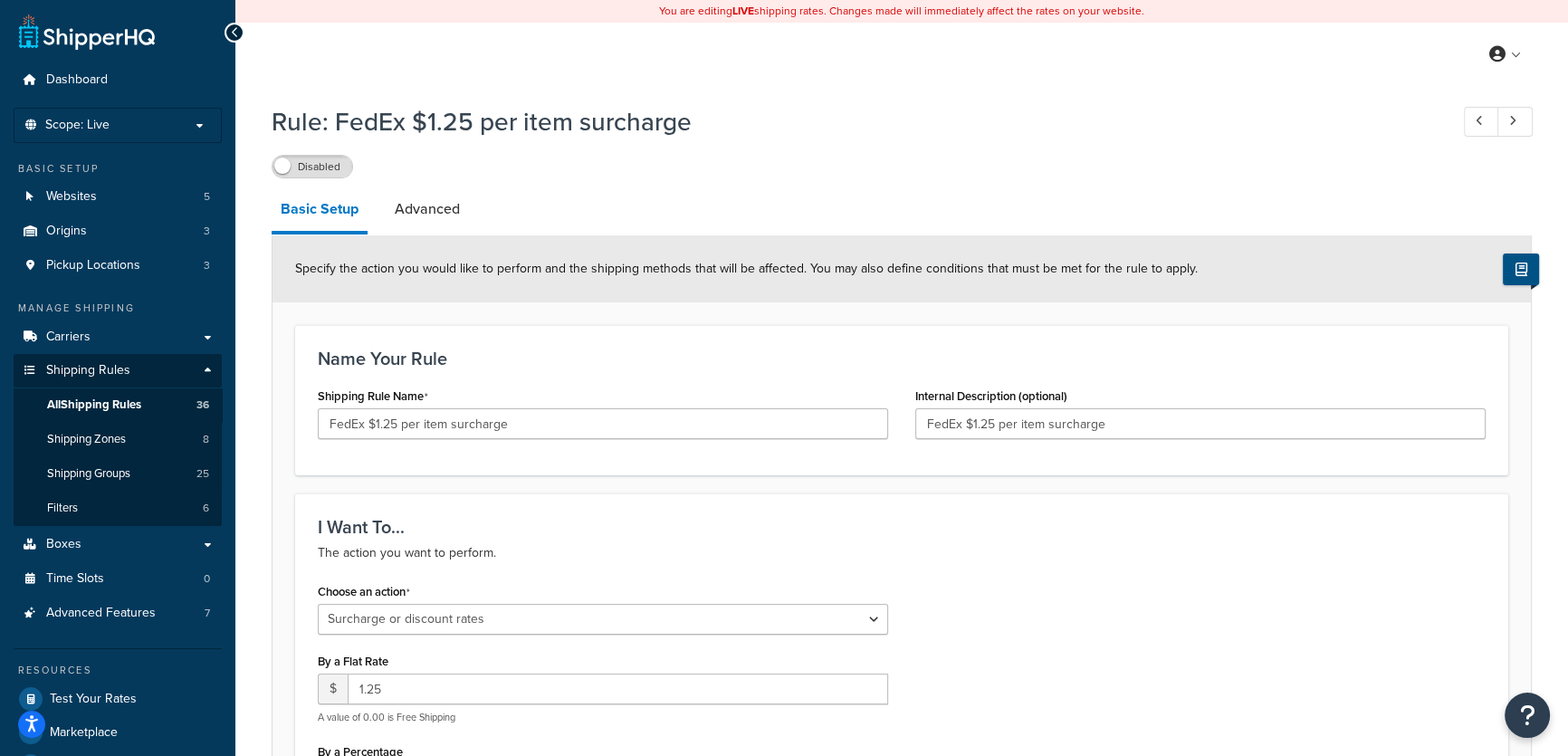
click at [1522, 269] on icon at bounding box center [1522, 270] width 11 height 13
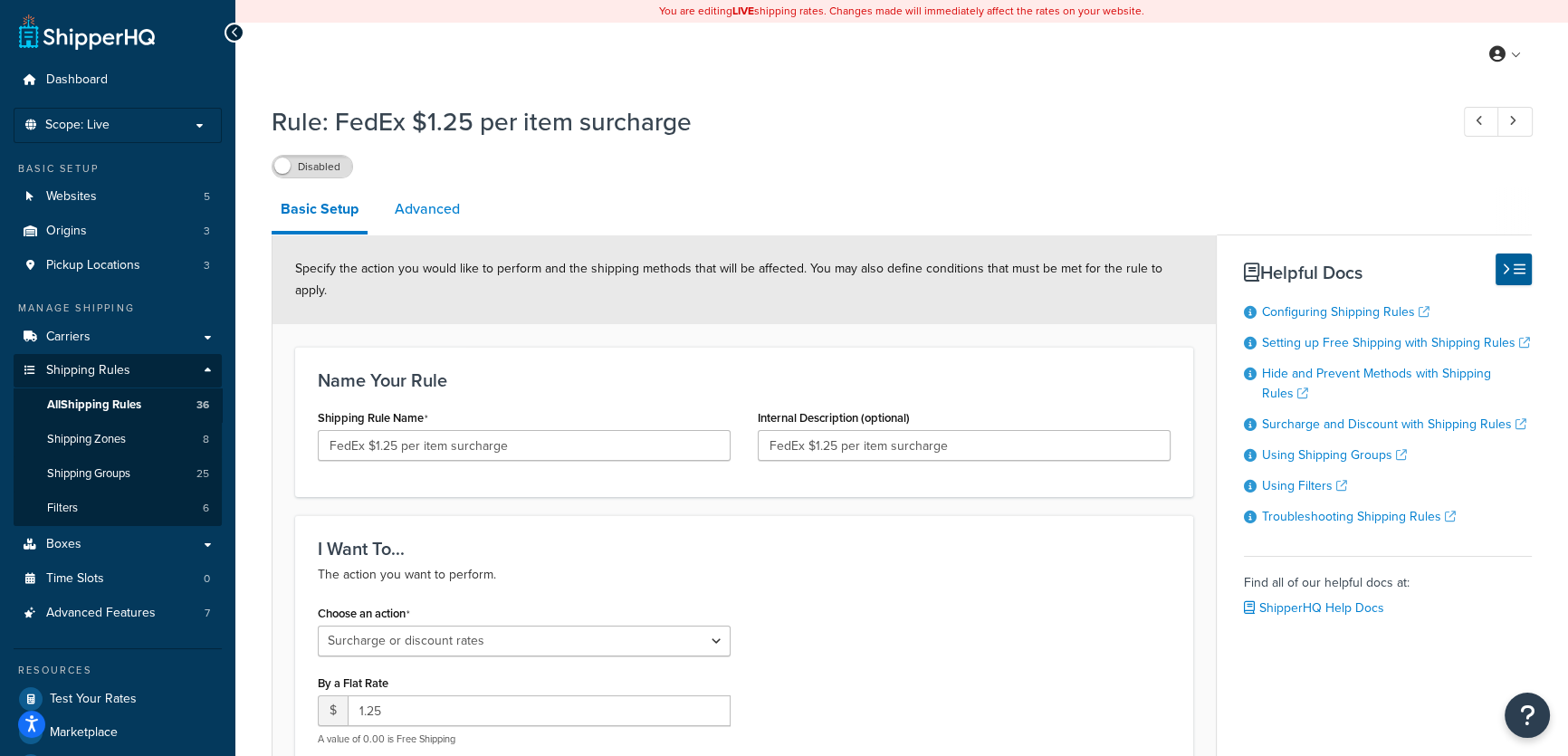
click at [434, 208] on link "Advanced" at bounding box center [427, 209] width 83 height 44
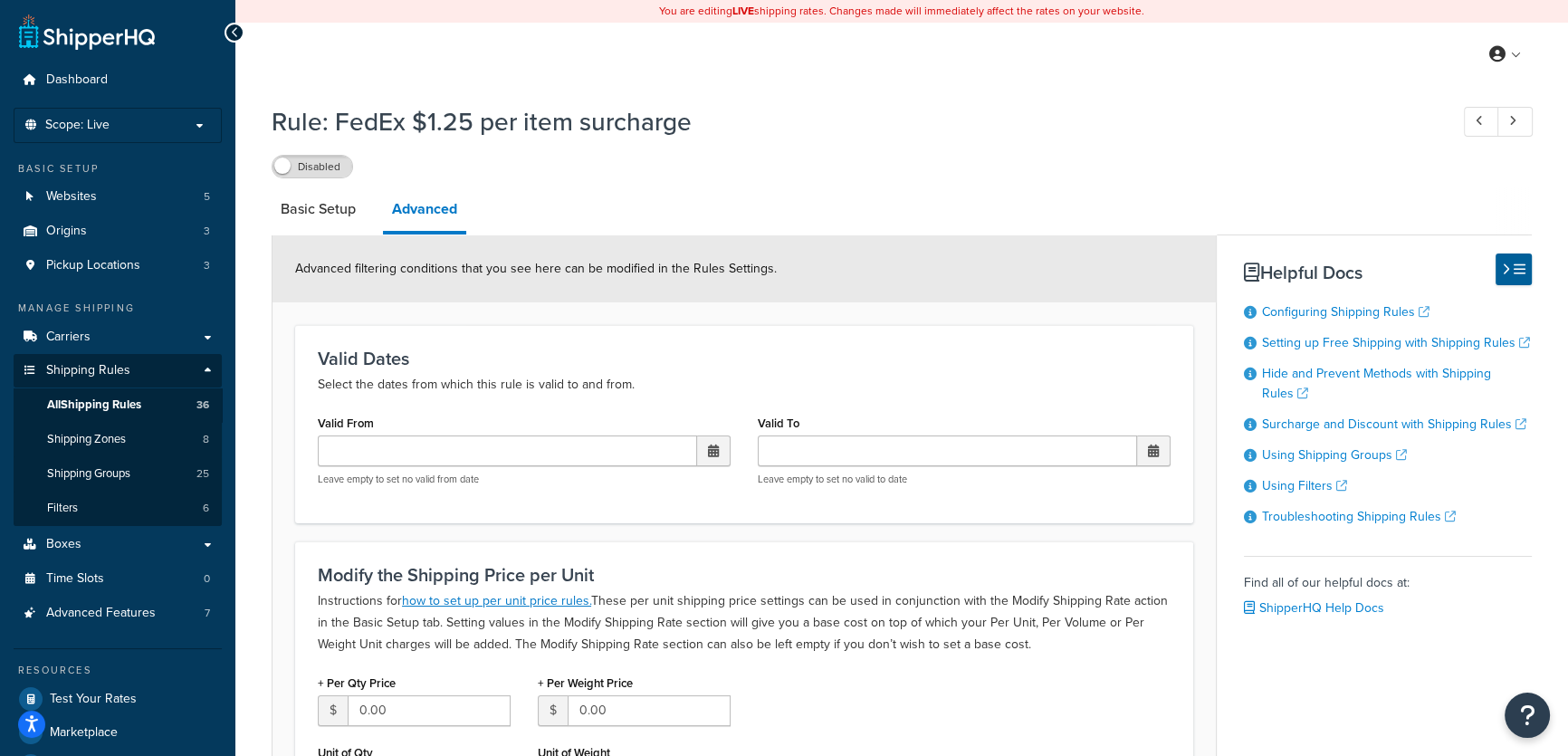
click at [914, 118] on h1 "Rule: FedEx $1.25 per item surcharge" at bounding box center [850, 121] width 1159 height 35
click at [100, 372] on span "Shipping Rules" at bounding box center [88, 371] width 84 height 15
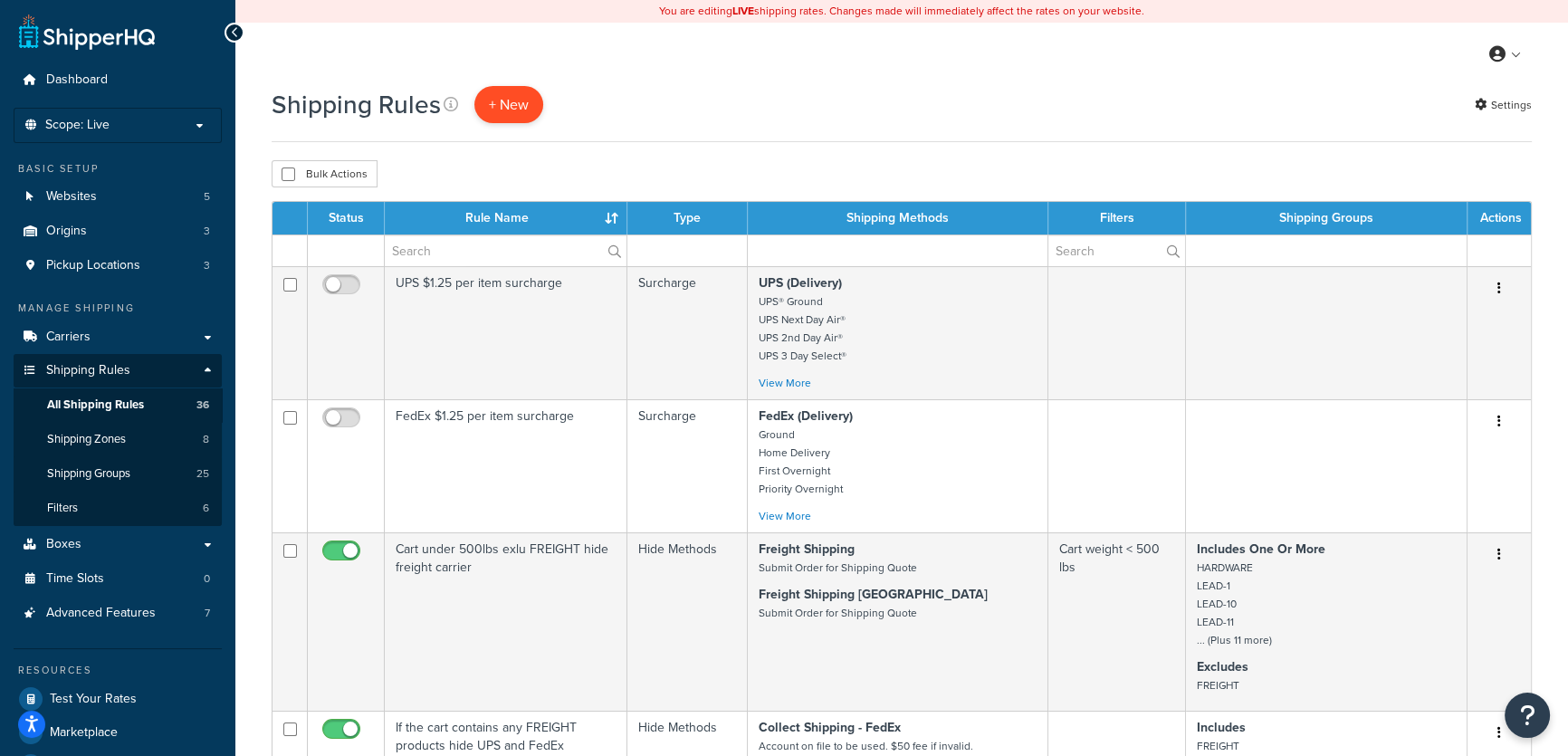
click at [510, 104] on p "+ New" at bounding box center [509, 104] width 69 height 37
